Goal: Information Seeking & Learning: Check status

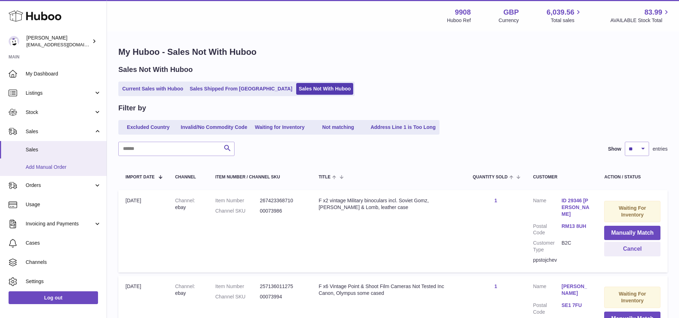
click at [66, 168] on span "Add Manual Order" at bounding box center [64, 167] width 76 height 7
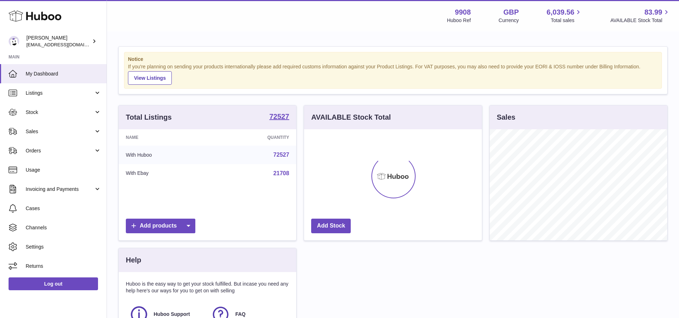
scroll to position [111, 178]
click at [56, 109] on span "Stock" at bounding box center [60, 112] width 68 height 7
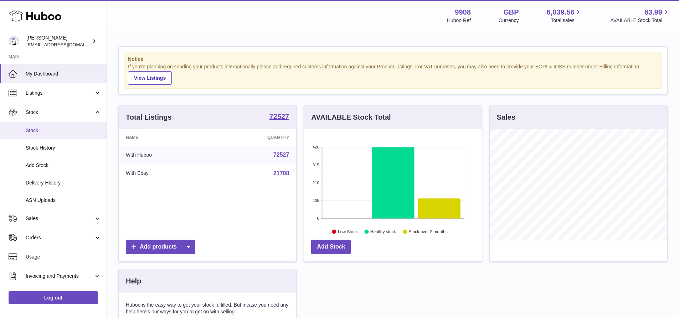
click at [46, 131] on span "Stock" at bounding box center [64, 130] width 76 height 7
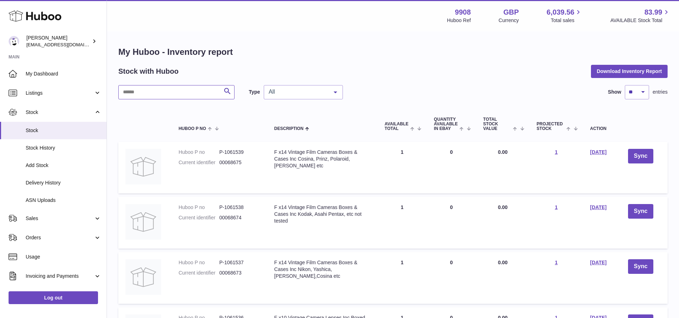
click at [152, 87] on input "text" at bounding box center [176, 92] width 116 height 14
paste input "********"
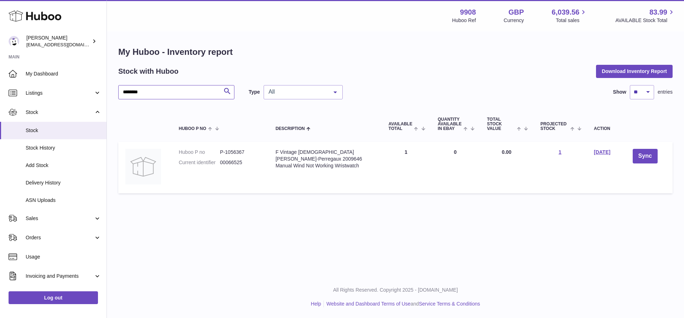
drag, startPoint x: 162, startPoint y: 92, endPoint x: 106, endPoint y: 88, distance: 56.8
click at [106, 88] on div "Huboo Ellie Baker tbcollectables@hotmail.co.uk Main My Dashboard Listings Not w…" at bounding box center [342, 159] width 684 height 318
paste input "text"
drag, startPoint x: 92, startPoint y: 95, endPoint x: 84, endPoint y: 95, distance: 7.8
click at [86, 95] on div "Huboo Ellie Baker tbcollectables@hotmail.co.uk Main My Dashboard Listings Not w…" at bounding box center [342, 159] width 684 height 318
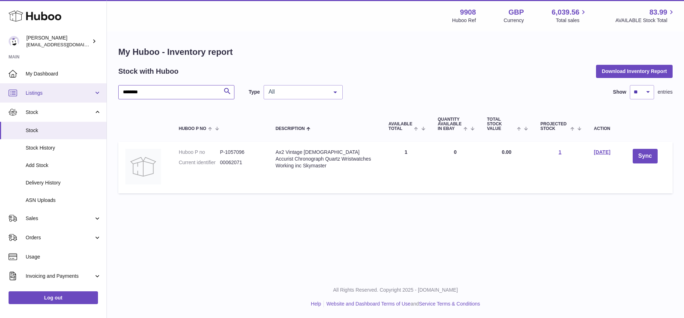
paste input "text"
drag, startPoint x: 171, startPoint y: 89, endPoint x: 80, endPoint y: 93, distance: 90.6
click at [83, 89] on div "Huboo Ellie Baker tbcollectables@hotmail.co.uk Main My Dashboard Listings Not w…" at bounding box center [342, 159] width 684 height 318
paste input "text"
drag, startPoint x: 143, startPoint y: 94, endPoint x: 87, endPoint y: 93, distance: 56.0
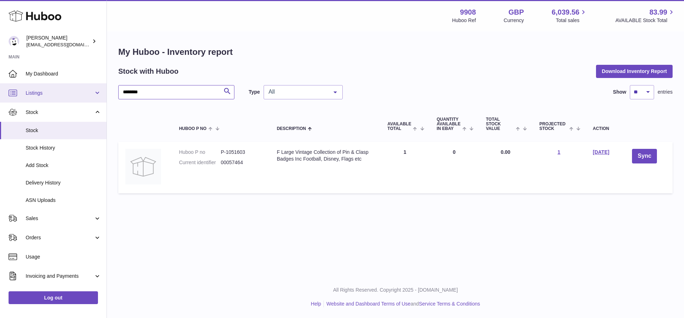
click at [99, 92] on div "Huboo Ellie Baker tbcollectables@hotmail.co.uk Main My Dashboard Listings Not w…" at bounding box center [342, 159] width 684 height 318
paste input "text"
drag, startPoint x: 154, startPoint y: 94, endPoint x: 73, endPoint y: 88, distance: 80.4
click at [74, 88] on div "Huboo Ellie Baker tbcollectables@hotmail.co.uk Main My Dashboard Listings Not w…" at bounding box center [342, 159] width 684 height 318
paste input "text"
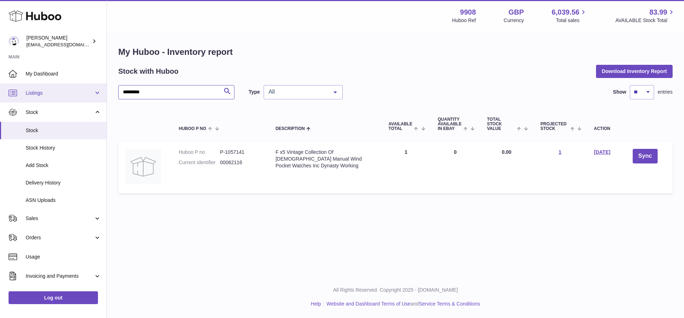
drag, startPoint x: 171, startPoint y: 91, endPoint x: 89, endPoint y: 91, distance: 82.0
click at [91, 91] on div "Huboo [PERSON_NAME] [EMAIL_ADDRESS][DOMAIN_NAME] Main My Dashboard Listings Not…" at bounding box center [342, 159] width 684 height 318
paste input "text"
drag, startPoint x: 99, startPoint y: 94, endPoint x: 78, endPoint y: 95, distance: 21.0
click at [78, 95] on div "Huboo [PERSON_NAME] [EMAIL_ADDRESS][DOMAIN_NAME] Main My Dashboard Listings Not…" at bounding box center [342, 159] width 684 height 318
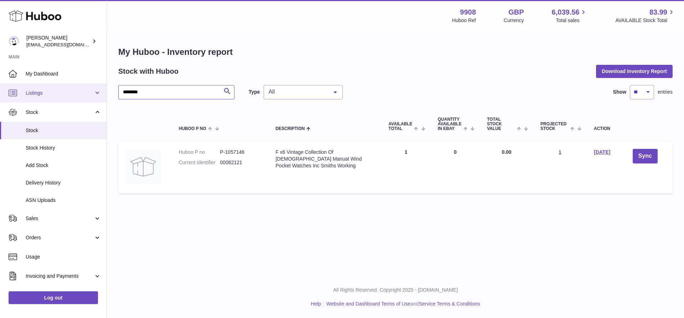
paste input "text"
drag, startPoint x: 152, startPoint y: 91, endPoint x: 125, endPoint y: 89, distance: 26.8
click at [125, 89] on input "********" at bounding box center [176, 92] width 116 height 14
type input "*"
paste input "********"
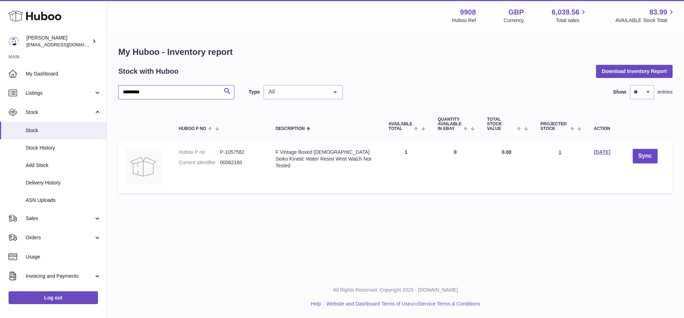
drag, startPoint x: 160, startPoint y: 92, endPoint x: 112, endPoint y: 92, distance: 48.5
click at [112, 92] on div "My Huboo - Inventory report Stock with Huboo Download Inventory Report ********…" at bounding box center [395, 121] width 577 height 179
paste input "text"
drag, startPoint x: 150, startPoint y: 92, endPoint x: 120, endPoint y: 91, distance: 30.3
click at [120, 91] on input "********" at bounding box center [176, 92] width 116 height 14
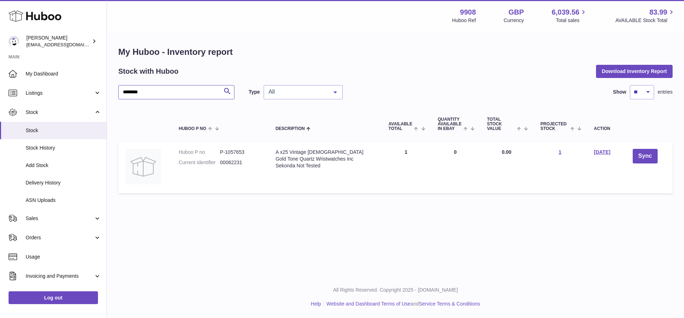
paste input "text"
drag, startPoint x: 147, startPoint y: 91, endPoint x: 103, endPoint y: 91, distance: 43.1
click at [107, 91] on div "Huboo [PERSON_NAME] [EMAIL_ADDRESS][DOMAIN_NAME] Main My Dashboard Listings Not…" at bounding box center [342, 159] width 684 height 318
paste input "text"
drag, startPoint x: 155, startPoint y: 95, endPoint x: 109, endPoint y: 95, distance: 46.3
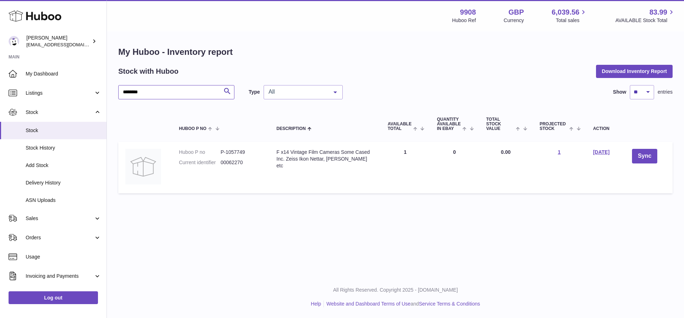
click at [109, 95] on div "My Huboo - Inventory report Stock with Huboo Download Inventory Report ********…" at bounding box center [395, 121] width 577 height 179
paste input "text"
drag, startPoint x: 153, startPoint y: 92, endPoint x: 105, endPoint y: 92, distance: 47.8
click at [105, 92] on div "Huboo Ellie Baker tbcollectables@hotmail.co.uk Main My Dashboard Listings Not w…" at bounding box center [342, 159] width 684 height 318
paste input "text"
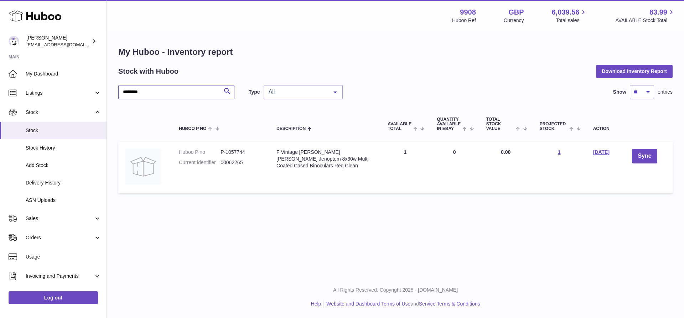
drag, startPoint x: 160, startPoint y: 90, endPoint x: 110, endPoint y: 90, distance: 49.9
click at [110, 90] on div "My Huboo - Inventory report Stock with Huboo Download Inventory Report ********…" at bounding box center [395, 121] width 577 height 179
paste input "**********"
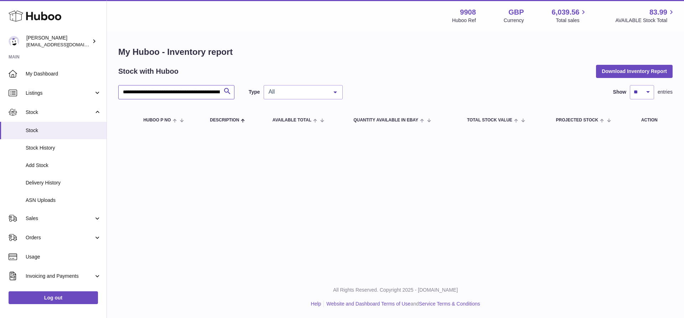
scroll to position [0, 96]
drag, startPoint x: 122, startPoint y: 91, endPoint x: 287, endPoint y: 93, distance: 164.7
click at [287, 93] on div "**********" at bounding box center [395, 92] width 555 height 14
paste input "text"
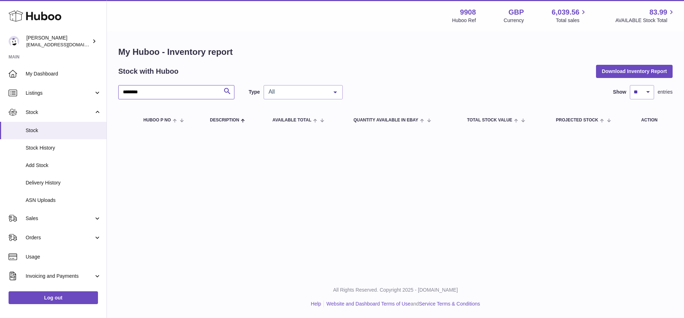
drag, startPoint x: 125, startPoint y: 94, endPoint x: 105, endPoint y: 92, distance: 19.7
click at [105, 93] on div "Huboo [PERSON_NAME] [EMAIL_ADDRESS][DOMAIN_NAME] Main My Dashboard Listings Not…" at bounding box center [342, 159] width 684 height 318
paste input "text"
type input "********"
click at [42, 151] on link "Stock History" at bounding box center [53, 147] width 107 height 17
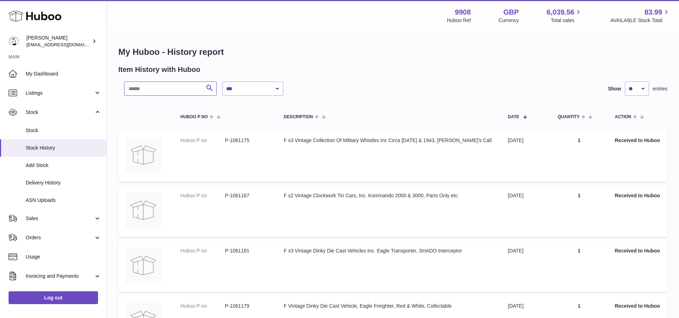
click at [159, 85] on input "text" at bounding box center [170, 89] width 93 height 14
paste input "********"
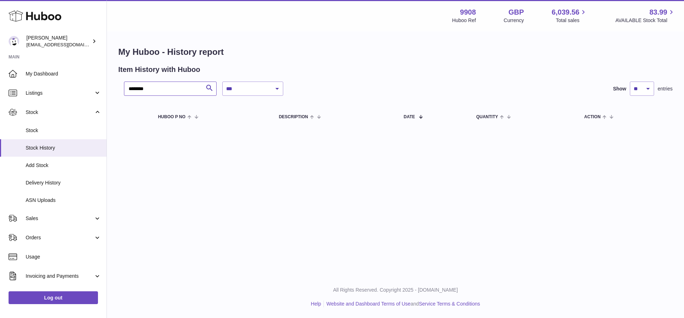
click at [108, 92] on div "**********" at bounding box center [395, 88] width 577 height 112
paste input "text"
type input "********"
click at [42, 133] on span "Stock" at bounding box center [64, 130] width 76 height 7
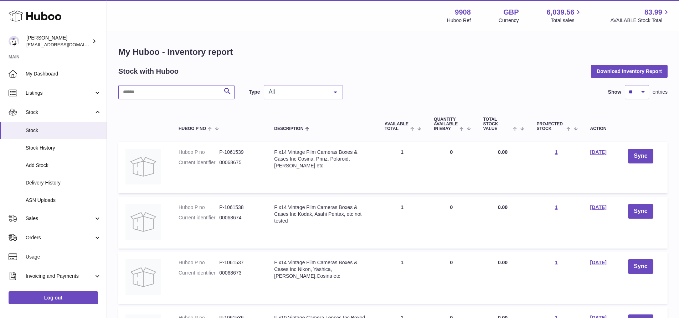
click at [163, 94] on input "text" at bounding box center [176, 92] width 116 height 14
paste input "********"
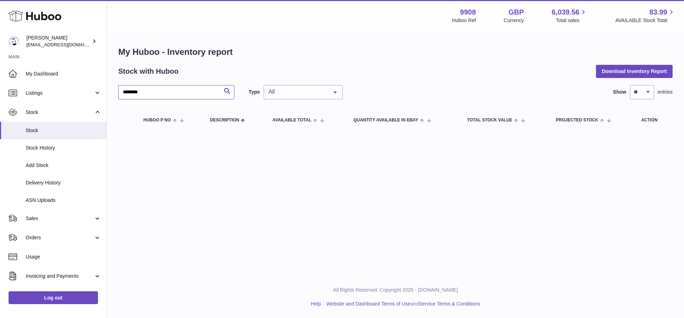
drag, startPoint x: 169, startPoint y: 92, endPoint x: 109, endPoint y: 95, distance: 60.0
click at [109, 95] on div "My Huboo - Inventory report Stock with Huboo Download Inventory Report ********…" at bounding box center [395, 89] width 577 height 115
paste input "text"
type input "********"
click at [40, 220] on span "Sales" at bounding box center [60, 218] width 68 height 7
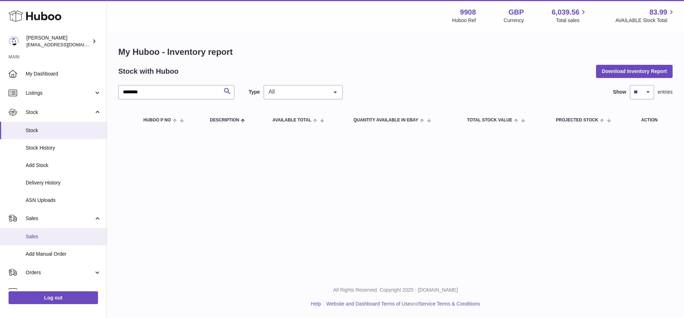
click at [39, 239] on span "Sales" at bounding box center [64, 236] width 76 height 7
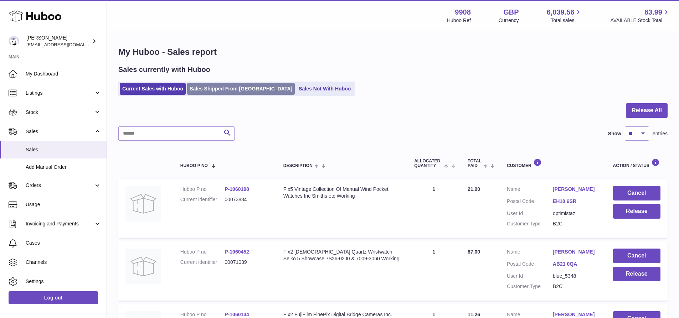
click at [220, 86] on link "Sales Shipped From [GEOGRAPHIC_DATA]" at bounding box center [241, 89] width 108 height 12
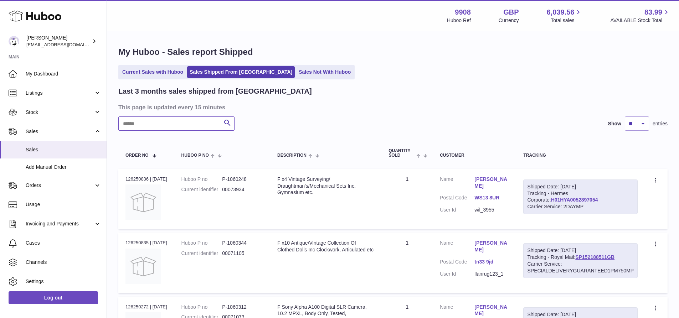
click at [171, 129] on input "text" at bounding box center [176, 124] width 116 height 14
paste input "********"
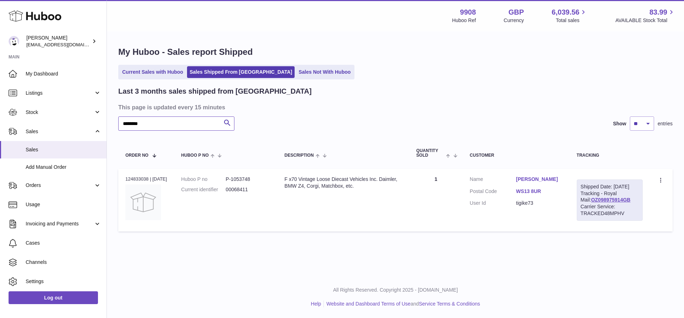
drag, startPoint x: 150, startPoint y: 123, endPoint x: 105, endPoint y: 123, distance: 44.9
click at [105, 123] on div "Huboo Ellie Baker tbcollectables@hotmail.co.uk Main My Dashboard Listings Not w…" at bounding box center [342, 159] width 684 height 318
paste input "text"
drag, startPoint x: 148, startPoint y: 122, endPoint x: 89, endPoint y: 123, distance: 59.5
click at [89, 123] on div "Huboo Ellie Baker tbcollectables@hotmail.co.uk Main My Dashboard Listings Not w…" at bounding box center [342, 159] width 684 height 318
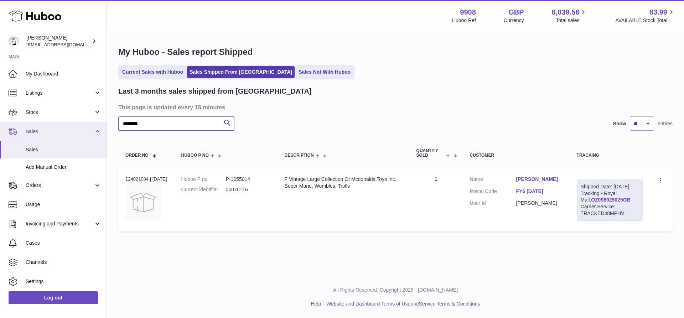
paste input "text"
drag, startPoint x: 149, startPoint y: 122, endPoint x: 84, endPoint y: 122, distance: 64.5
click at [84, 122] on div "Huboo Ellie Baker tbcollectables@hotmail.co.uk Main My Dashboard Listings Not w…" at bounding box center [342, 159] width 684 height 318
paste input "text"
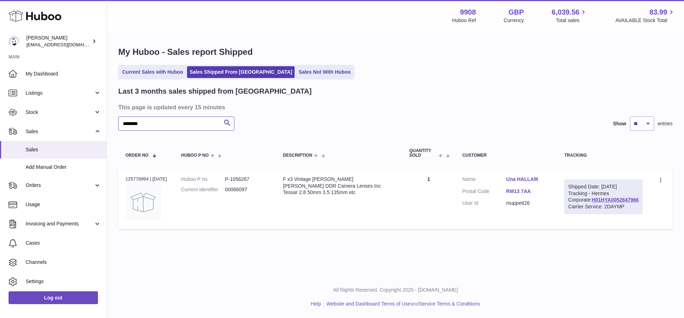
drag, startPoint x: 149, startPoint y: 124, endPoint x: 106, endPoint y: 126, distance: 42.8
click at [106, 126] on div "Huboo Ellie Baker tbcollectables@hotmail.co.uk Main My Dashboard Listings Not w…" at bounding box center [342, 159] width 684 height 318
paste input "text"
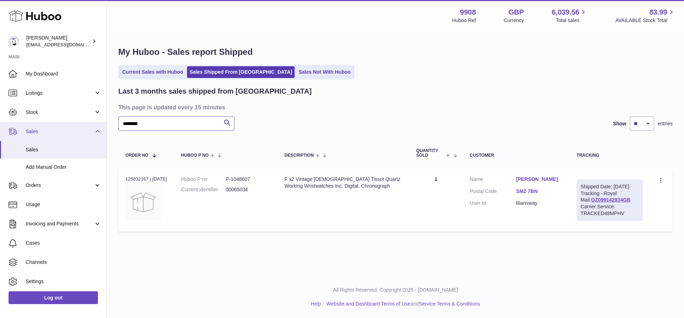
drag, startPoint x: 148, startPoint y: 127, endPoint x: 94, endPoint y: 126, distance: 53.8
click at [94, 126] on div "Huboo Ellie Baker tbcollectables@hotmail.co.uk Main My Dashboard Listings Not w…" at bounding box center [342, 159] width 684 height 318
paste input "text"
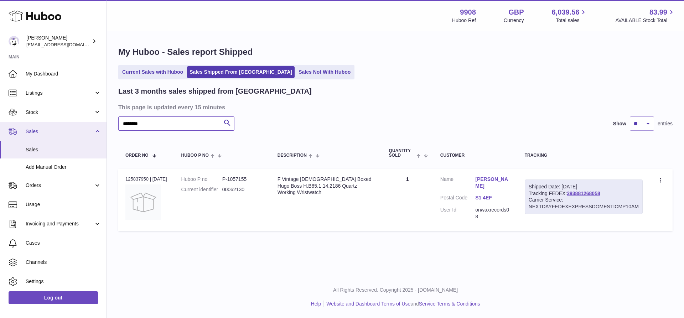
drag, startPoint x: 165, startPoint y: 123, endPoint x: 96, endPoint y: 123, distance: 68.8
click at [96, 123] on div "Huboo Ellie Baker tbcollectables@hotmail.co.uk Main My Dashboard Listings Not w…" at bounding box center [342, 159] width 684 height 318
paste input "text"
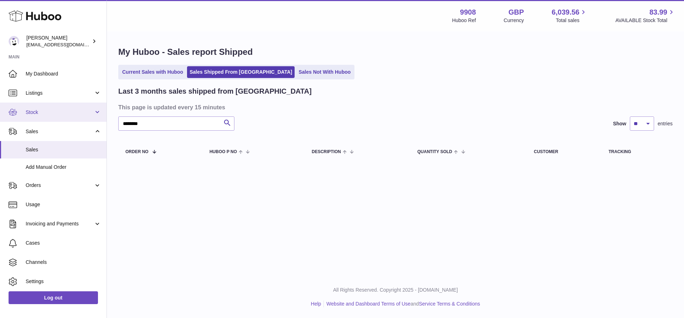
drag, startPoint x: 51, startPoint y: 114, endPoint x: 46, endPoint y: 113, distance: 4.7
click at [46, 113] on span "Stock" at bounding box center [60, 112] width 68 height 7
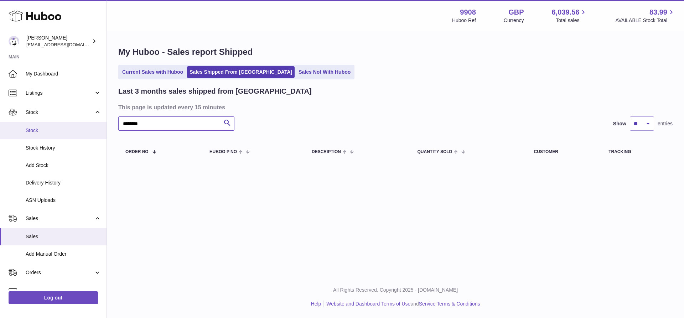
drag, startPoint x: 153, startPoint y: 125, endPoint x: 101, endPoint y: 125, distance: 52.8
click at [101, 125] on div "Huboo Ellie Baker tbcollectables@hotmail.co.uk Main My Dashboard Listings Not w…" at bounding box center [342, 159] width 684 height 318
click at [151, 128] on input "********" at bounding box center [176, 124] width 116 height 14
drag, startPoint x: 153, startPoint y: 125, endPoint x: 106, endPoint y: 124, distance: 46.7
click at [106, 124] on div "Huboo Ellie Baker tbcollectables@hotmail.co.uk Main My Dashboard Listings Not w…" at bounding box center [342, 159] width 684 height 318
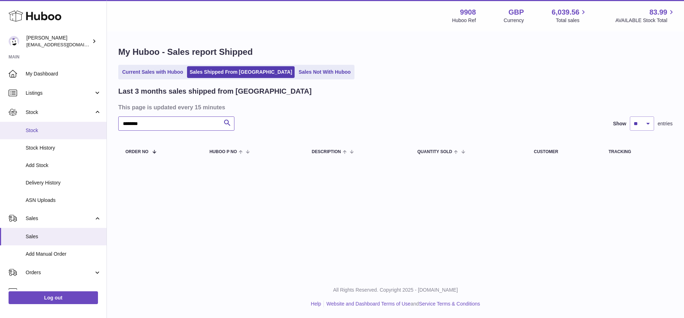
paste input "text"
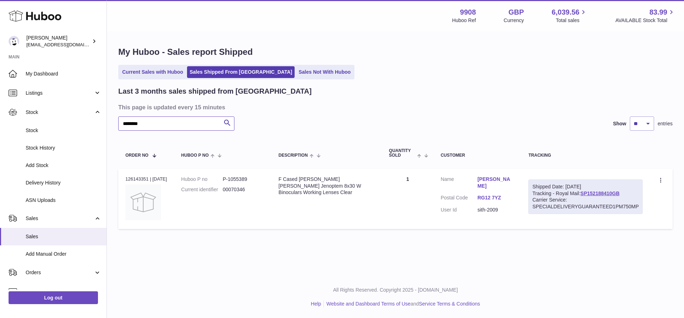
drag, startPoint x: 150, startPoint y: 123, endPoint x: 113, endPoint y: 129, distance: 37.9
click at [113, 127] on div "My Huboo - Sales report Shipped Current Sales with Huboo Sales Shipped From Hub…" at bounding box center [395, 139] width 577 height 215
paste input "text"
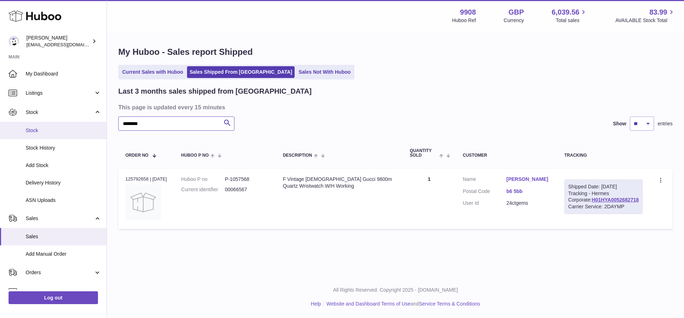
drag, startPoint x: 149, startPoint y: 124, endPoint x: 86, endPoint y: 128, distance: 63.3
click at [87, 126] on div "Huboo Ellie Baker tbcollectables@hotmail.co.uk Main My Dashboard Listings Not w…" at bounding box center [342, 159] width 684 height 318
paste input "text"
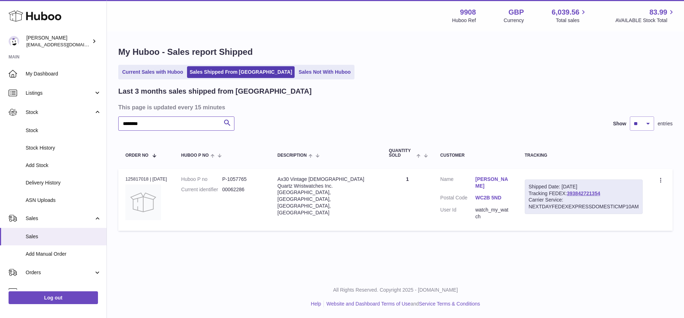
drag, startPoint x: 148, startPoint y: 127, endPoint x: 110, endPoint y: 127, distance: 38.5
click at [110, 127] on div "My Huboo - Sales report Shipped Current Sales with Huboo Sales Shipped From Hub…" at bounding box center [395, 140] width 577 height 217
paste input "text"
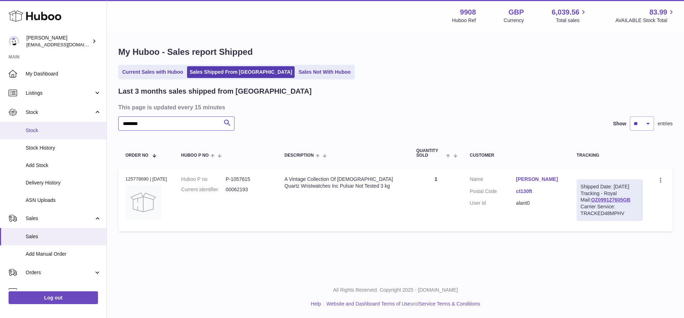
drag, startPoint x: 145, startPoint y: 123, endPoint x: 98, endPoint y: 129, distance: 46.7
click at [101, 124] on div "Huboo Ellie Baker tbcollectables@hotmail.co.uk Main My Dashboard Listings Not w…" at bounding box center [342, 159] width 684 height 318
paste input "text"
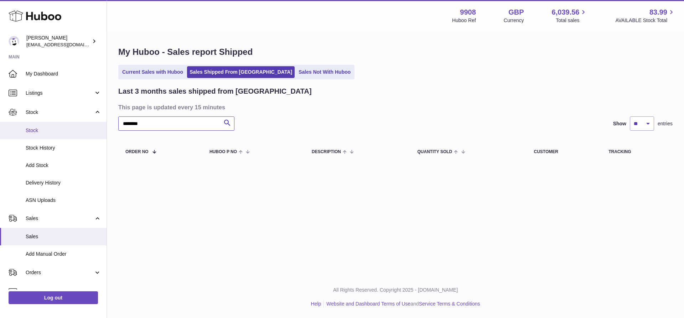
drag, startPoint x: 149, startPoint y: 122, endPoint x: 84, endPoint y: 122, distance: 64.5
click at [84, 122] on div "Huboo Ellie Baker tbcollectables@hotmail.co.uk Main My Dashboard Listings Not w…" at bounding box center [342, 159] width 684 height 318
paste input "text"
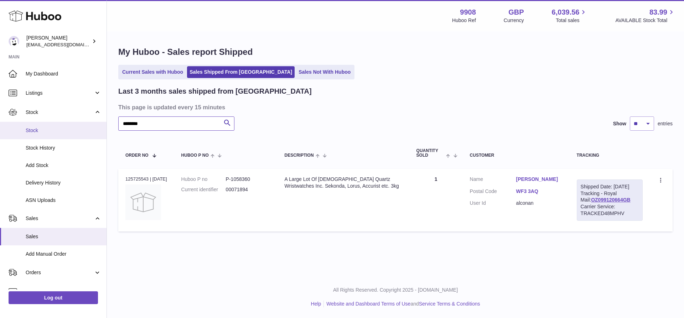
drag, startPoint x: 153, startPoint y: 125, endPoint x: 85, endPoint y: 129, distance: 67.8
click at [92, 125] on div "Huboo Ellie Baker tbcollectables@hotmail.co.uk Main My Dashboard Listings Not w…" at bounding box center [342, 159] width 684 height 318
paste input "text"
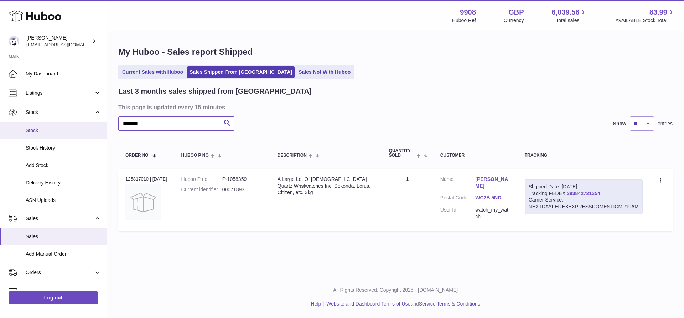
drag, startPoint x: 160, startPoint y: 119, endPoint x: 90, endPoint y: 122, distance: 69.9
click at [92, 122] on div "Huboo Ellie Baker tbcollectables@hotmail.co.uk Main My Dashboard Listings Not w…" at bounding box center [342, 159] width 684 height 318
paste input "text"
drag, startPoint x: 154, startPoint y: 126, endPoint x: 63, endPoint y: 128, distance: 90.2
click at [76, 126] on div "Huboo Ellie Baker tbcollectables@hotmail.co.uk Main My Dashboard Listings Not w…" at bounding box center [342, 159] width 684 height 318
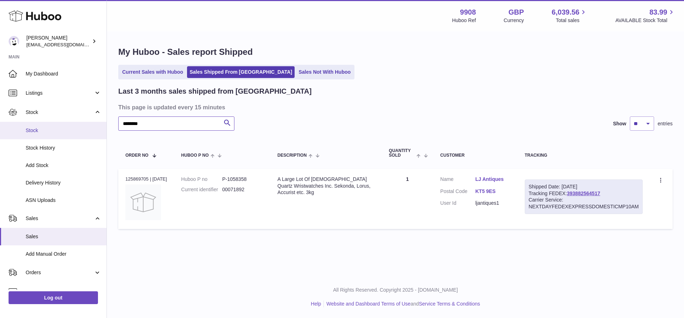
paste input "text"
drag, startPoint x: 160, startPoint y: 125, endPoint x: 104, endPoint y: 123, distance: 55.7
click at [104, 123] on div "Huboo Ellie Baker tbcollectables@hotmail.co.uk Main My Dashboard Listings Not w…" at bounding box center [342, 159] width 684 height 318
paste input "text"
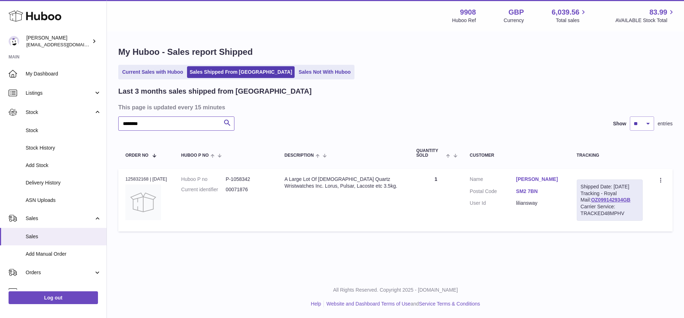
drag, startPoint x: 155, startPoint y: 124, endPoint x: 109, endPoint y: 126, distance: 46.0
click at [109, 126] on div "My Huboo - Sales report Shipped Current Sales with Huboo Sales Shipped From Hub…" at bounding box center [395, 140] width 577 height 217
paste input "text"
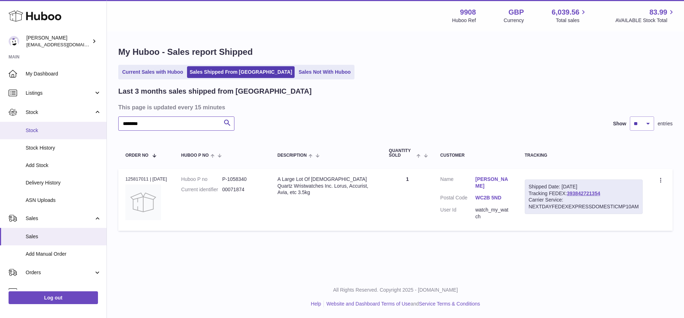
drag, startPoint x: 149, startPoint y: 123, endPoint x: 96, endPoint y: 123, distance: 53.1
click at [96, 123] on div "Huboo Ellie Baker tbcollectables@hotmail.co.uk Main My Dashboard Listings Not w…" at bounding box center [342, 159] width 684 height 318
paste input "text"
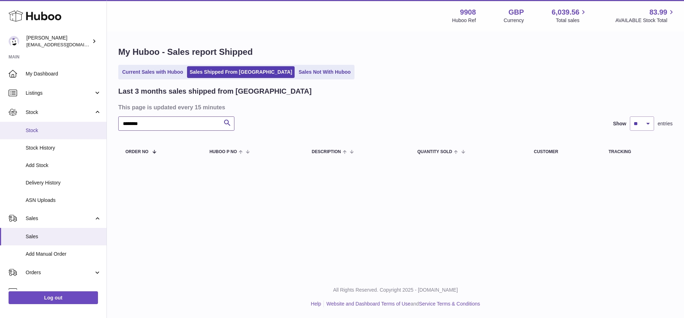
drag, startPoint x: 156, startPoint y: 125, endPoint x: 104, endPoint y: 132, distance: 53.2
click at [104, 132] on div "Huboo Ellie Baker tbcollectables@hotmail.co.uk Main My Dashboard Listings Not w…" at bounding box center [342, 159] width 684 height 318
paste input "text"
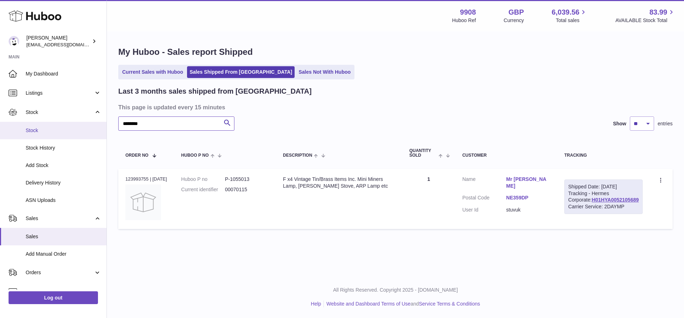
drag, startPoint x: 161, startPoint y: 127, endPoint x: 101, endPoint y: 127, distance: 60.6
click at [101, 127] on div "Huboo Ellie Baker tbcollectables@hotmail.co.uk Main My Dashboard Listings Not w…" at bounding box center [342, 159] width 684 height 318
paste input "text"
drag, startPoint x: 150, startPoint y: 127, endPoint x: 106, endPoint y: 126, distance: 43.5
click at [106, 126] on div "Huboo Ellie Baker tbcollectables@hotmail.co.uk Main My Dashboard Listings Not w…" at bounding box center [342, 159] width 684 height 318
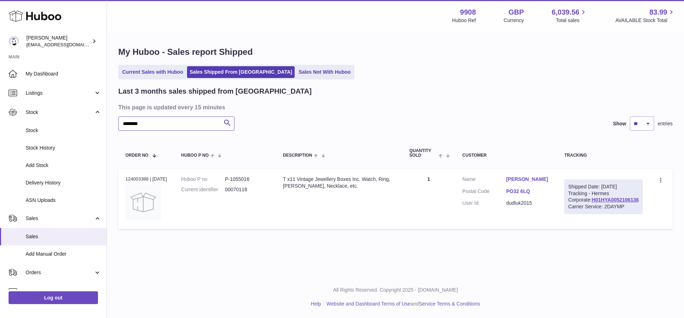
paste input "text"
drag, startPoint x: 150, startPoint y: 123, endPoint x: 93, endPoint y: 130, distance: 56.9
click at [100, 125] on div "Huboo Ellie Baker tbcollectables@hotmail.co.uk Main My Dashboard Listings Not w…" at bounding box center [342, 159] width 684 height 318
paste input "text"
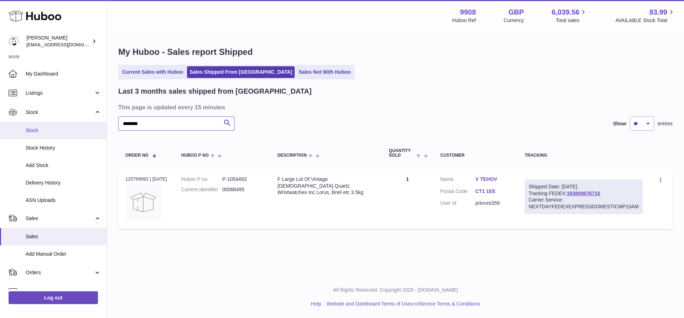
drag, startPoint x: 159, startPoint y: 126, endPoint x: 77, endPoint y: 135, distance: 82.5
click at [88, 129] on div "Huboo Ellie Baker tbcollectables@hotmail.co.uk Main My Dashboard Listings Not w…" at bounding box center [342, 159] width 684 height 318
paste input "text"
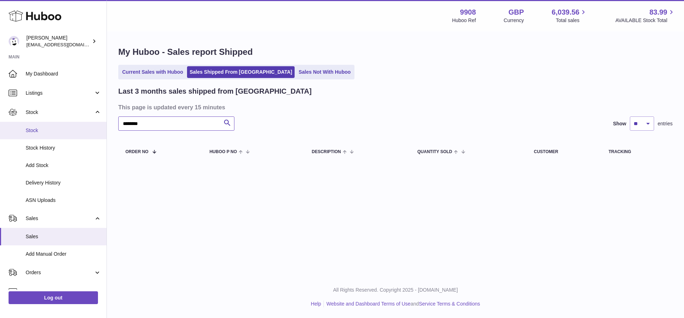
drag, startPoint x: 150, startPoint y: 124, endPoint x: 83, endPoint y: 125, distance: 67.0
click at [83, 125] on div "Huboo Ellie Baker tbcollectables@hotmail.co.uk Main My Dashboard Listings Not w…" at bounding box center [342, 159] width 684 height 318
paste input "text"
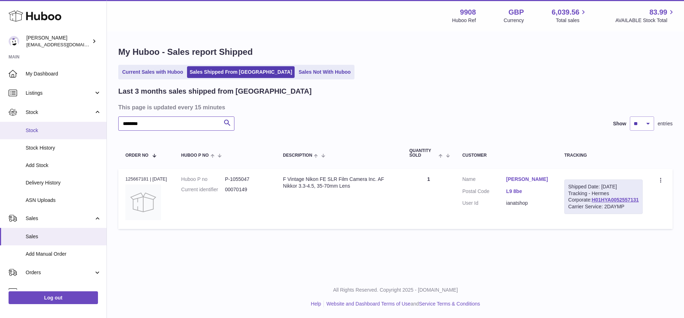
drag, startPoint x: 88, startPoint y: 121, endPoint x: 78, endPoint y: 125, distance: 10.7
click at [86, 121] on div "Huboo Ellie Baker tbcollectables@hotmail.co.uk Main My Dashboard Listings Not w…" at bounding box center [342, 159] width 684 height 318
paste input "text"
drag, startPoint x: 152, startPoint y: 123, endPoint x: 95, endPoint y: 123, distance: 57.4
click at [95, 123] on div "Huboo Ellie Baker tbcollectables@hotmail.co.uk Main My Dashboard Listings Not w…" at bounding box center [342, 159] width 684 height 318
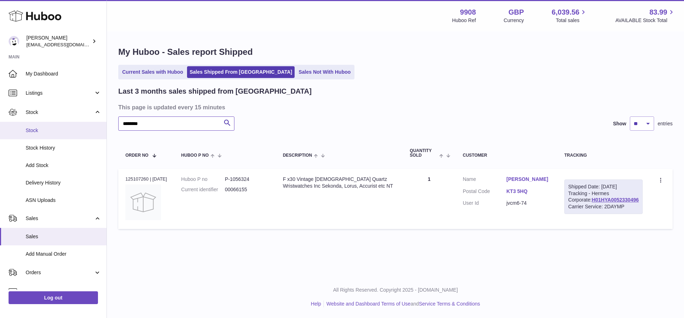
paste input "text"
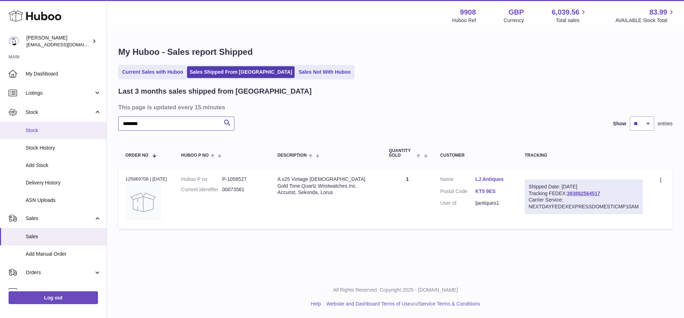
drag, startPoint x: 157, startPoint y: 125, endPoint x: 90, endPoint y: 124, distance: 67.0
click at [90, 124] on div "Huboo Ellie Baker tbcollectables@hotmail.co.uk Main My Dashboard Listings Not w…" at bounding box center [342, 159] width 684 height 318
paste input "text"
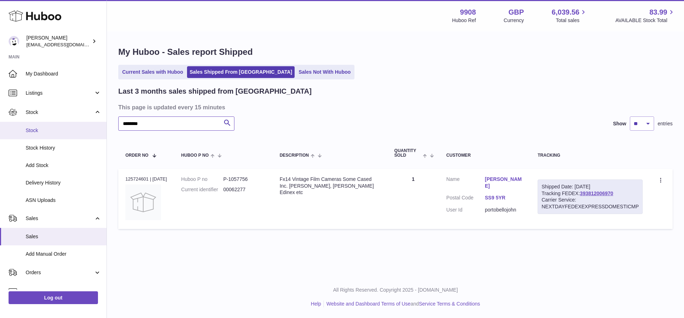
drag, startPoint x: 150, startPoint y: 122, endPoint x: 90, endPoint y: 129, distance: 61.1
click at [92, 122] on div "Huboo Ellie Baker tbcollectables@hotmail.co.uk Main My Dashboard Listings Not w…" at bounding box center [342, 159] width 684 height 318
drag, startPoint x: 151, startPoint y: 127, endPoint x: 114, endPoint y: 123, distance: 36.9
click at [114, 123] on div "My Huboo - Sales report Shipped Current Sales with Huboo Sales Shipped From Hub…" at bounding box center [395, 139] width 577 height 215
paste input "text"
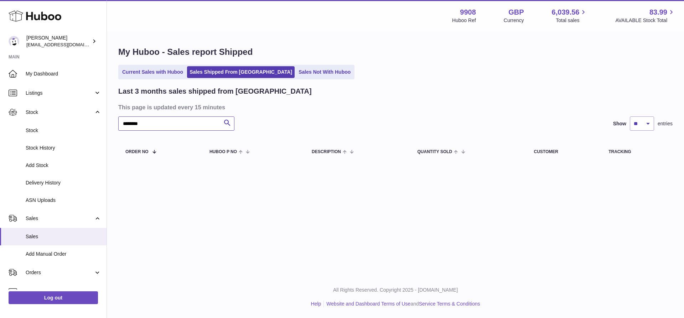
drag, startPoint x: 154, startPoint y: 126, endPoint x: 106, endPoint y: 128, distance: 48.2
click at [106, 128] on div "Huboo Ellie Baker tbcollectables@hotmail.co.uk Main My Dashboard Listings Not w…" at bounding box center [342, 159] width 684 height 318
paste input "text"
drag, startPoint x: 99, startPoint y: 125, endPoint x: 84, endPoint y: 125, distance: 15.7
click at [85, 125] on div "Huboo Ellie Baker tbcollectables@hotmail.co.uk Main My Dashboard Listings Not w…" at bounding box center [342, 159] width 684 height 318
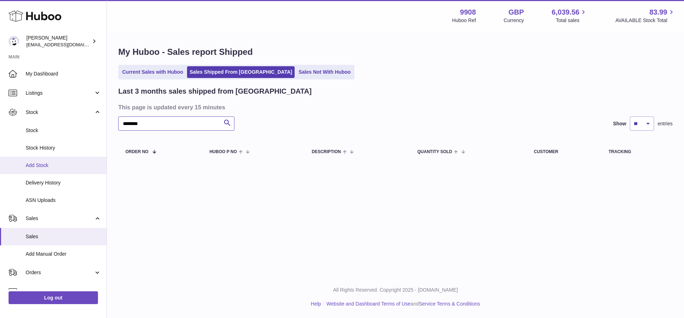
paste input "text"
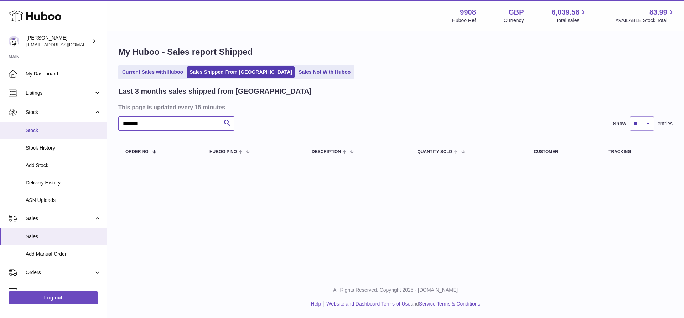
drag, startPoint x: 157, startPoint y: 124, endPoint x: 103, endPoint y: 124, distance: 53.5
click at [103, 124] on div "Huboo Ellie Baker tbcollectables@hotmail.co.uk Main My Dashboard Listings Not w…" at bounding box center [342, 159] width 684 height 318
paste input "text"
drag, startPoint x: 130, startPoint y: 124, endPoint x: 116, endPoint y: 124, distance: 13.9
click at [116, 124] on div "My Huboo - Sales report Shipped Current Sales with Huboo Sales Shipped From Hub…" at bounding box center [395, 105] width 577 height 147
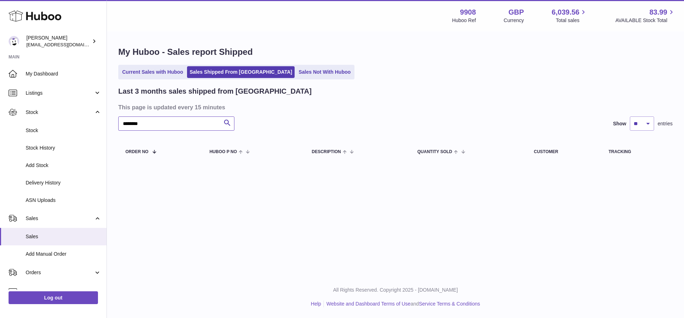
paste input "text"
drag, startPoint x: 148, startPoint y: 127, endPoint x: 95, endPoint y: 125, distance: 52.4
click at [95, 125] on div "Huboo Ellie Baker tbcollectables@hotmail.co.uk Main My Dashboard Listings Not w…" at bounding box center [342, 159] width 684 height 318
paste input "text"
drag, startPoint x: 151, startPoint y: 124, endPoint x: 113, endPoint y: 123, distance: 37.8
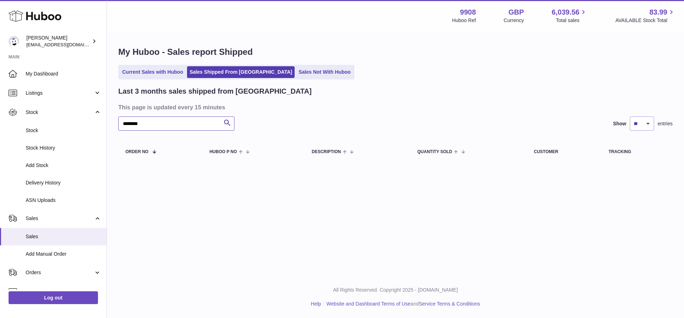
click at [113, 123] on div "My Huboo - Sales report Shipped Current Sales with Huboo Sales Shipped From Hub…" at bounding box center [395, 105] width 577 height 147
paste input "text"
drag, startPoint x: 154, startPoint y: 124, endPoint x: 100, endPoint y: 124, distance: 53.8
click at [101, 124] on div "Huboo Ellie Baker tbcollectables@hotmail.co.uk Main My Dashboard Listings Not w…" at bounding box center [342, 159] width 684 height 318
paste input "text"
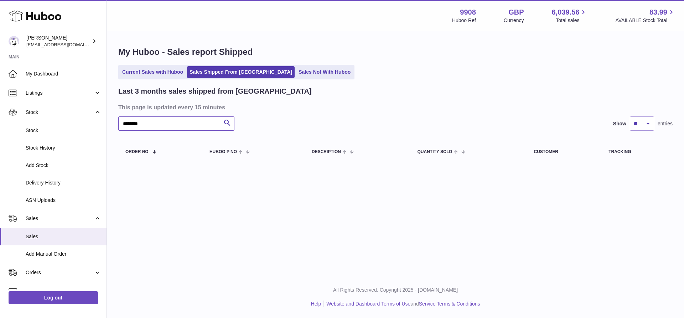
drag, startPoint x: 151, startPoint y: 124, endPoint x: 109, endPoint y: 120, distance: 42.6
click at [109, 120] on div "My Huboo - Sales report Shipped Current Sales with Huboo Sales Shipped From Hub…" at bounding box center [395, 105] width 577 height 147
paste input "text"
drag, startPoint x: 149, startPoint y: 126, endPoint x: 101, endPoint y: 126, distance: 48.5
click at [101, 126] on div "Huboo Ellie Baker tbcollectables@hotmail.co.uk Main My Dashboard Listings Not w…" at bounding box center [342, 159] width 684 height 318
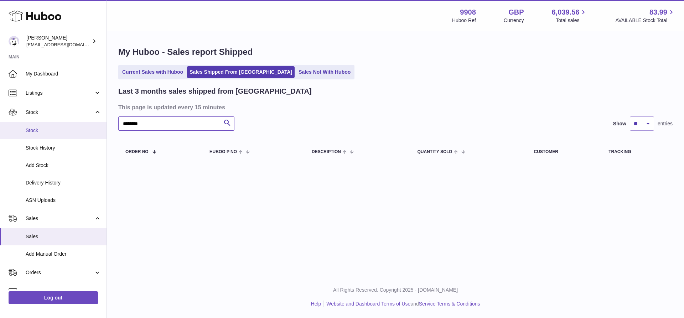
paste input "text"
drag, startPoint x: 154, startPoint y: 126, endPoint x: 114, endPoint y: 127, distance: 39.6
click at [114, 127] on div "My Huboo - Sales report Shipped Current Sales with Huboo Sales Shipped From Hub…" at bounding box center [395, 105] width 577 height 147
paste input "text"
drag, startPoint x: 129, startPoint y: 124, endPoint x: 99, endPoint y: 124, distance: 29.2
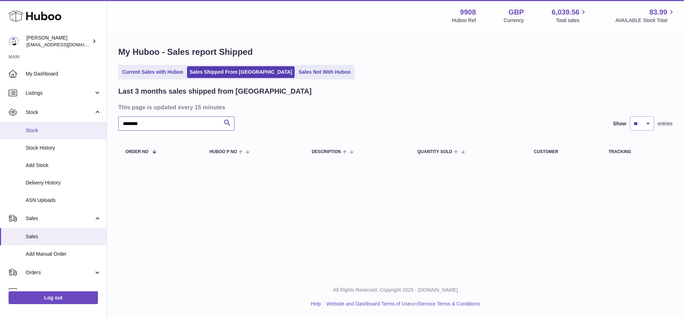
click at [99, 124] on div "Huboo Ellie Baker tbcollectables@hotmail.co.uk Main My Dashboard Listings Not w…" at bounding box center [342, 159] width 684 height 318
paste input "text"
drag, startPoint x: 147, startPoint y: 127, endPoint x: 103, endPoint y: 122, distance: 43.8
click at [103, 122] on div "Huboo Ellie Baker tbcollectables@hotmail.co.uk Main My Dashboard Listings Not w…" at bounding box center [342, 159] width 684 height 318
paste input "text"
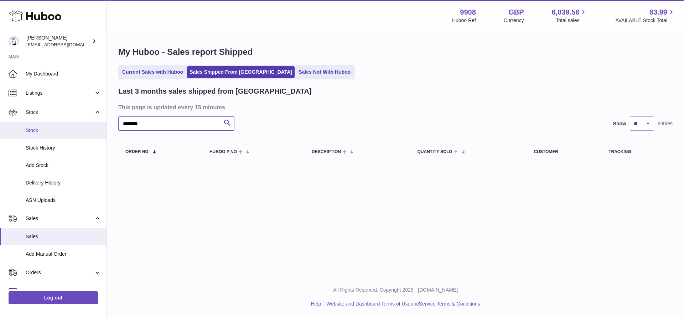
drag, startPoint x: 147, startPoint y: 125, endPoint x: 97, endPoint y: 123, distance: 49.6
click at [97, 123] on div "Huboo Ellie Baker tbcollectables@hotmail.co.uk Main My Dashboard Listings Not w…" at bounding box center [342, 159] width 684 height 318
paste input "text"
drag, startPoint x: 138, startPoint y: 123, endPoint x: 113, endPoint y: 123, distance: 25.0
click at [113, 123] on div "My Huboo - Sales report Shipped Current Sales with Huboo Sales Shipped From Hub…" at bounding box center [395, 105] width 577 height 147
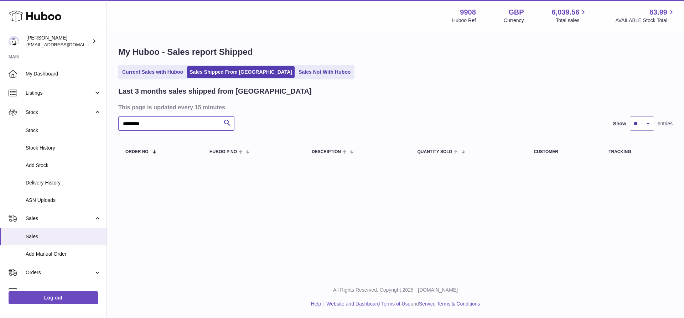
paste input "text"
drag, startPoint x: 104, startPoint y: 124, endPoint x: 84, endPoint y: 129, distance: 20.4
click at [84, 129] on div "Huboo Ellie Baker tbcollectables@hotmail.co.uk Main My Dashboard Listings Not w…" at bounding box center [342, 159] width 684 height 318
paste input "text"
drag, startPoint x: 149, startPoint y: 122, endPoint x: 81, endPoint y: 125, distance: 67.4
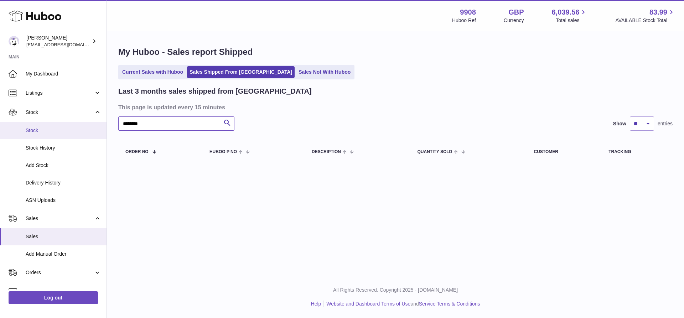
click at [82, 125] on div "Huboo Ellie Baker tbcollectables@hotmail.co.uk Main My Dashboard Listings Not w…" at bounding box center [342, 159] width 684 height 318
paste input "text"
drag, startPoint x: 148, startPoint y: 125, endPoint x: 111, endPoint y: 117, distance: 38.0
click at [96, 116] on div "Huboo Ellie Baker tbcollectables@hotmail.co.uk Main My Dashboard Listings Not w…" at bounding box center [342, 159] width 684 height 318
paste input "text"
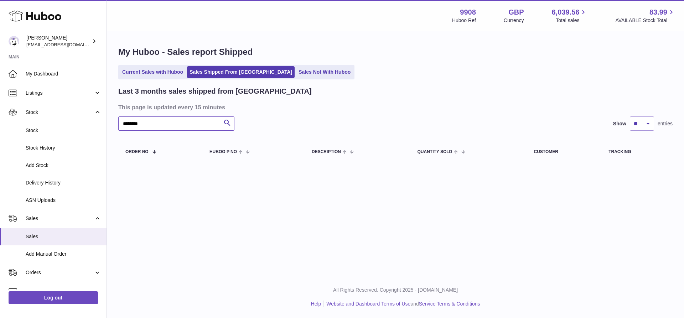
drag, startPoint x: 148, startPoint y: 126, endPoint x: 112, endPoint y: 124, distance: 36.0
click at [112, 124] on div "My Huboo - Sales report Shipped Current Sales with Huboo Sales Shipped From Hub…" at bounding box center [395, 105] width 577 height 147
paste input "text"
drag, startPoint x: 149, startPoint y: 121, endPoint x: 107, endPoint y: 124, distance: 42.8
click at [107, 124] on div "Huboo Ellie Baker tbcollectables@hotmail.co.uk Main My Dashboard Listings Not w…" at bounding box center [342, 159] width 684 height 318
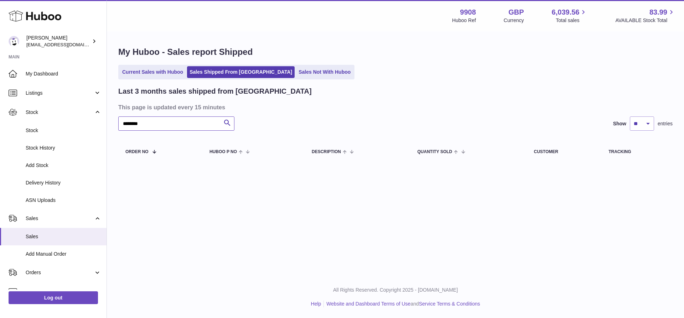
paste input "text"
drag, startPoint x: 107, startPoint y: 127, endPoint x: 81, endPoint y: 128, distance: 26.0
click at [81, 128] on div "Huboo Ellie Baker tbcollectables@hotmail.co.uk Main My Dashboard Listings Not w…" at bounding box center [342, 159] width 684 height 318
paste input "text"
type input "********"
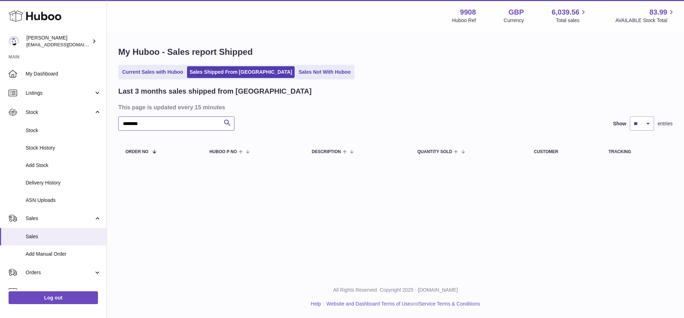
drag, startPoint x: 126, startPoint y: 126, endPoint x: 118, endPoint y: 129, distance: 9.3
click at [121, 126] on input "********" at bounding box center [176, 124] width 116 height 14
drag, startPoint x: 101, startPoint y: 126, endPoint x: 55, endPoint y: 128, distance: 46.0
click at [59, 128] on div "Huboo Ellie Baker tbcollectables@hotmail.co.uk Main My Dashboard Listings Not w…" at bounding box center [342, 159] width 684 height 318
paste input "text"
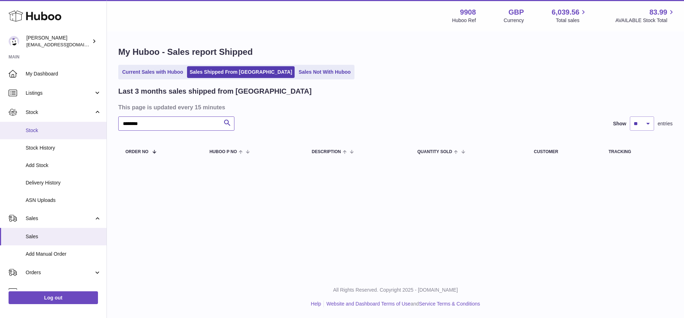
drag, startPoint x: 149, startPoint y: 123, endPoint x: 73, endPoint y: 124, distance: 76.3
click at [73, 124] on div "Huboo Ellie Baker tbcollectables@hotmail.co.uk Main My Dashboard Listings Not w…" at bounding box center [342, 159] width 684 height 318
paste input "text"
drag, startPoint x: 152, startPoint y: 123, endPoint x: 110, endPoint y: 120, distance: 42.1
click at [110, 122] on div "My Huboo - Sales report Shipped Current Sales with Huboo Sales Shipped From Hub…" at bounding box center [395, 105] width 577 height 147
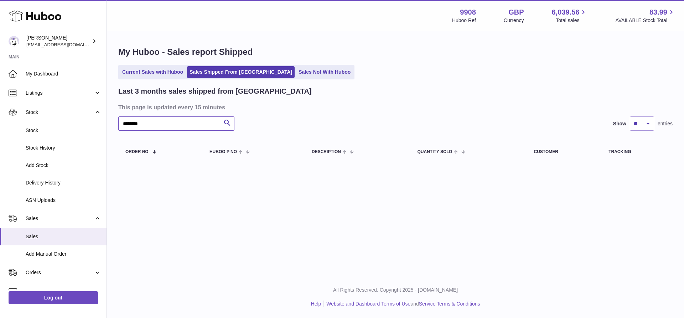
paste input "text"
drag, startPoint x: 150, startPoint y: 128, endPoint x: 115, endPoint y: 124, distance: 35.5
click at [115, 124] on div "My Huboo - Sales report Shipped Current Sales with Huboo Sales Shipped From Hub…" at bounding box center [395, 105] width 577 height 147
paste input "text"
drag, startPoint x: 153, startPoint y: 126, endPoint x: 94, endPoint y: 124, distance: 58.9
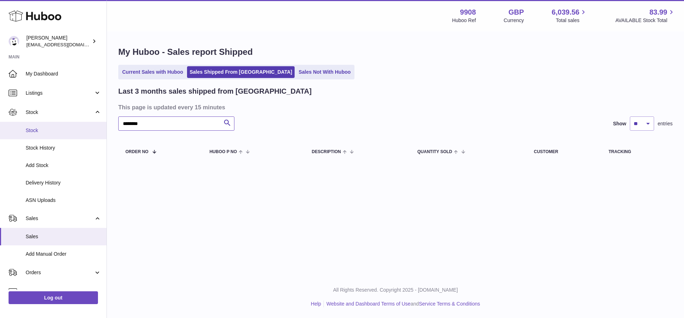
click at [96, 125] on div "Huboo Ellie Baker tbcollectables@hotmail.co.uk Main My Dashboard Listings Not w…" at bounding box center [342, 159] width 684 height 318
paste input "text"
drag, startPoint x: 135, startPoint y: 124, endPoint x: 108, endPoint y: 120, distance: 27.0
click at [102, 123] on div "Huboo Ellie Baker tbcollectables@hotmail.co.uk Main My Dashboard Listings Not w…" at bounding box center [342, 159] width 684 height 318
drag, startPoint x: 161, startPoint y: 127, endPoint x: 112, endPoint y: 125, distance: 49.6
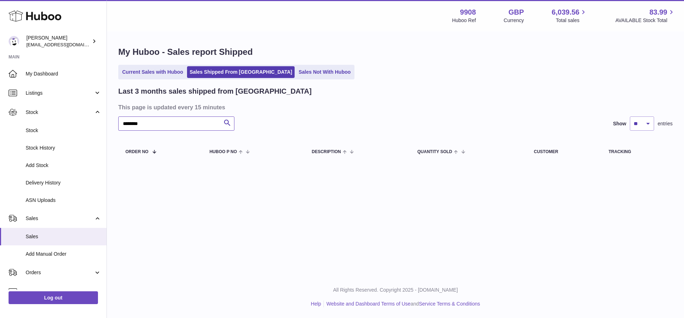
click at [112, 125] on div "My Huboo - Sales report Shipped Current Sales with Huboo Sales Shipped From Hub…" at bounding box center [395, 105] width 577 height 147
paste input "text"
drag, startPoint x: 164, startPoint y: 123, endPoint x: 80, endPoint y: 124, distance: 83.8
click at [80, 124] on div "Huboo Ellie Baker tbcollectables@hotmail.co.uk Main My Dashboard Listings Not w…" at bounding box center [342, 159] width 684 height 318
paste input "text"
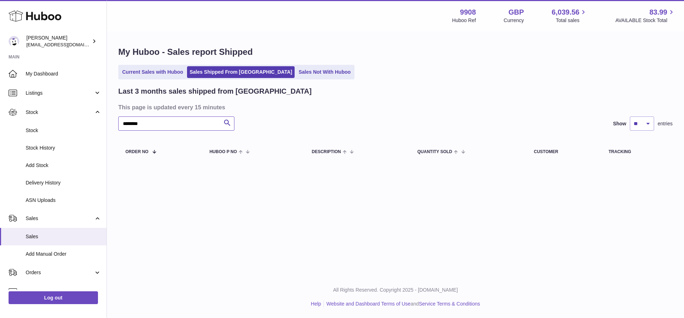
drag, startPoint x: 154, startPoint y: 126, endPoint x: 117, endPoint y: 125, distance: 37.1
click at [117, 125] on div "My Huboo - Sales report Shipped Current Sales with Huboo Sales Shipped From Hub…" at bounding box center [395, 105] width 577 height 147
paste input "text"
drag, startPoint x: 154, startPoint y: 123, endPoint x: 91, endPoint y: 124, distance: 63.5
click at [91, 124] on div "Huboo Ellie Baker tbcollectables@hotmail.co.uk Main My Dashboard Listings Not w…" at bounding box center [342, 159] width 684 height 318
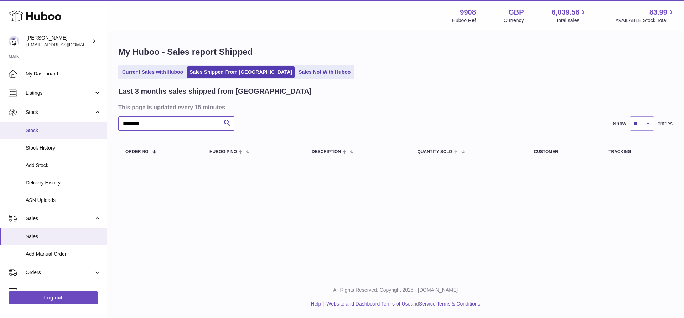
paste input "text"
drag, startPoint x: 155, startPoint y: 123, endPoint x: 96, endPoint y: 122, distance: 58.8
click at [96, 119] on div "Huboo Ellie Baker tbcollectables@hotmail.co.uk Main My Dashboard Listings Not w…" at bounding box center [342, 159] width 684 height 318
paste input "text"
drag, startPoint x: 146, startPoint y: 123, endPoint x: 105, endPoint y: 125, distance: 41.4
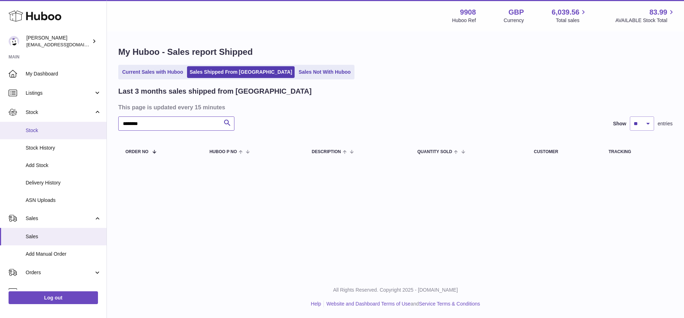
click at [105, 124] on div "Huboo Ellie Baker tbcollectables@hotmail.co.uk Main My Dashboard Listings Not w…" at bounding box center [342, 159] width 684 height 318
paste input "text"
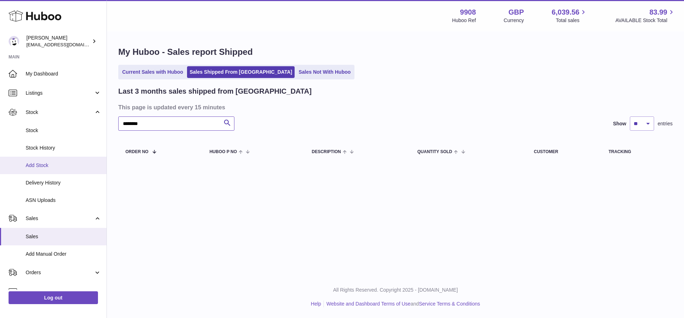
type input "********"
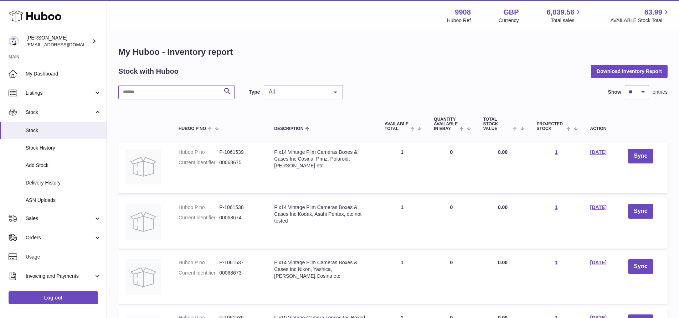
click at [147, 93] on input "text" at bounding box center [176, 92] width 116 height 14
paste input "********"
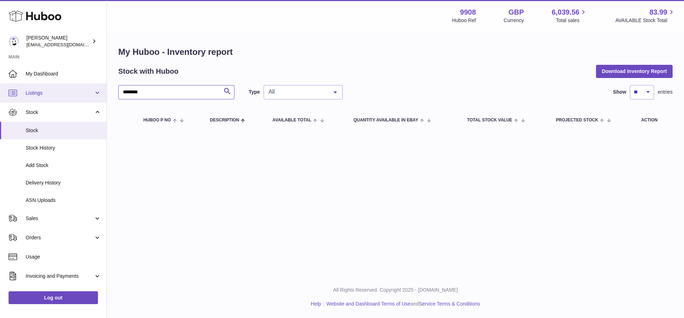
drag, startPoint x: 149, startPoint y: 94, endPoint x: 102, endPoint y: 99, distance: 47.7
click at [102, 99] on div "Huboo [PERSON_NAME] [EMAIL_ADDRESS][DOMAIN_NAME] Main My Dashboard Listings Not…" at bounding box center [342, 159] width 684 height 318
paste input "text"
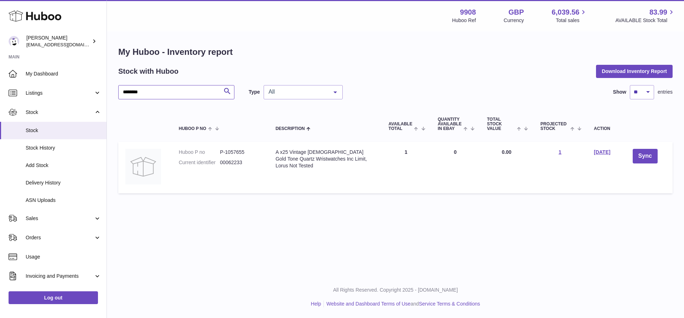
click at [150, 93] on input "********" at bounding box center [176, 92] width 116 height 14
drag, startPoint x: 151, startPoint y: 94, endPoint x: 105, endPoint y: 93, distance: 46.0
click at [105, 93] on div "Huboo [PERSON_NAME] [EMAIL_ADDRESS][DOMAIN_NAME] Main My Dashboard Listings Not…" at bounding box center [342, 159] width 684 height 318
paste input "text"
drag, startPoint x: 144, startPoint y: 90, endPoint x: 119, endPoint y: 90, distance: 25.0
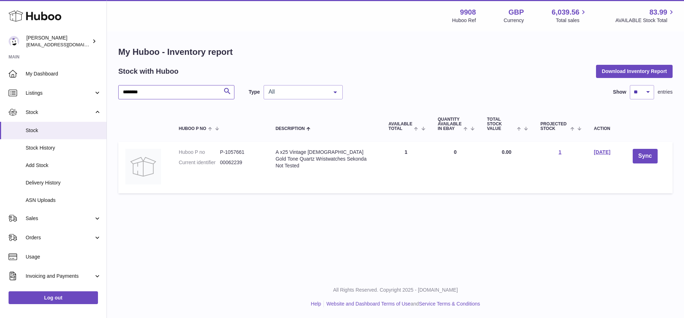
click at [119, 90] on input "********" at bounding box center [176, 92] width 116 height 14
paste input "text"
drag, startPoint x: 149, startPoint y: 91, endPoint x: 115, endPoint y: 92, distance: 33.2
click at [115, 92] on div "My Huboo - Inventory report Stock with Huboo Download Inventory Report ********…" at bounding box center [395, 121] width 577 height 179
paste input "text"
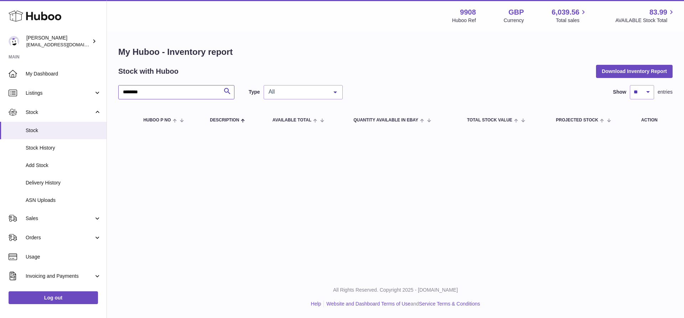
drag, startPoint x: 149, startPoint y: 94, endPoint x: 96, endPoint y: 95, distance: 53.1
click at [109, 92] on div "My Huboo - Inventory report Stock with Huboo Download Inventory Report ********…" at bounding box center [395, 89] width 577 height 115
paste input "text"
drag, startPoint x: 153, startPoint y: 91, endPoint x: 122, endPoint y: 91, distance: 30.7
click at [122, 91] on input "********" at bounding box center [176, 92] width 116 height 14
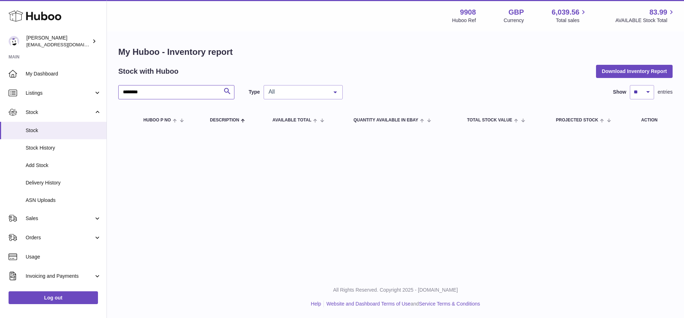
paste input "text"
drag, startPoint x: 162, startPoint y: 94, endPoint x: 100, endPoint y: 94, distance: 62.0
click at [100, 94] on div "Huboo [PERSON_NAME] [EMAIL_ADDRESS][DOMAIN_NAME] Main My Dashboard Listings Not…" at bounding box center [342, 159] width 684 height 318
paste input "text"
drag, startPoint x: 164, startPoint y: 96, endPoint x: 98, endPoint y: 93, distance: 65.3
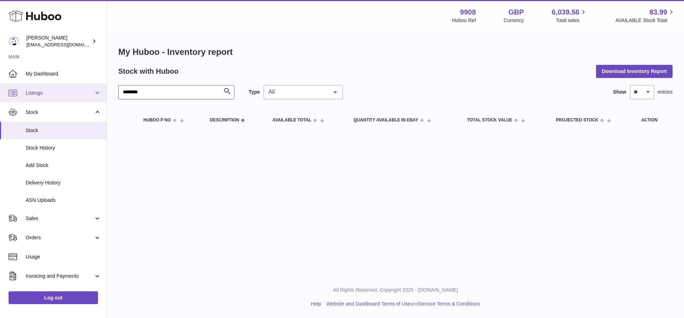
click at [98, 93] on div "Huboo [PERSON_NAME] [EMAIL_ADDRESS][DOMAIN_NAME] Main My Dashboard Listings Not…" at bounding box center [342, 159] width 684 height 318
paste input "text"
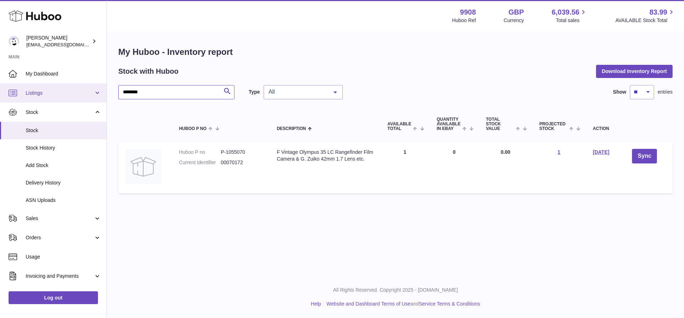
drag, startPoint x: 149, startPoint y: 92, endPoint x: 99, endPoint y: 93, distance: 49.9
click at [99, 93] on div "Huboo [PERSON_NAME] [EMAIL_ADDRESS][DOMAIN_NAME] Main My Dashboard Listings Not…" at bounding box center [342, 159] width 684 height 318
paste input "text"
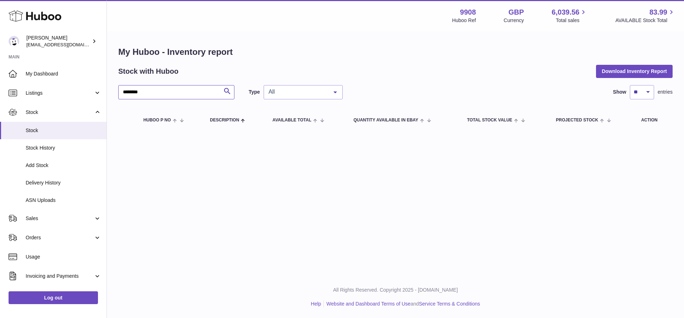
drag, startPoint x: 118, startPoint y: 89, endPoint x: 111, endPoint y: 89, distance: 7.1
click at [112, 89] on div "My Huboo - Inventory report Stock with Huboo Download Inventory Report ********…" at bounding box center [395, 89] width 577 height 115
paste input "text"
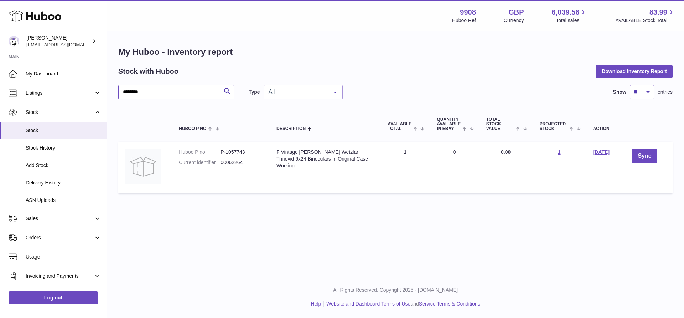
drag, startPoint x: 156, startPoint y: 93, endPoint x: 115, endPoint y: 93, distance: 41.7
click at [115, 93] on div "My Huboo - Inventory report Stock with Huboo Download Inventory Report ********…" at bounding box center [395, 121] width 577 height 179
paste input "text"
drag, startPoint x: 155, startPoint y: 92, endPoint x: 94, endPoint y: 92, distance: 61.3
click at [94, 92] on div "Huboo [PERSON_NAME] [EMAIL_ADDRESS][DOMAIN_NAME] Main My Dashboard Listings Not…" at bounding box center [342, 159] width 684 height 318
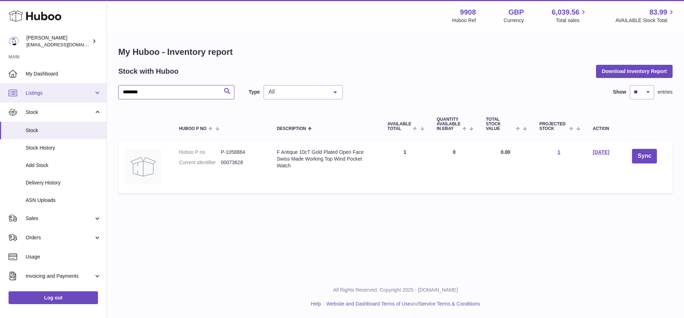
paste input "text"
drag, startPoint x: 152, startPoint y: 92, endPoint x: 54, endPoint y: 104, distance: 98.7
click at [58, 102] on div "Huboo [PERSON_NAME] [EMAIL_ADDRESS][DOMAIN_NAME] Main My Dashboard Listings Not…" at bounding box center [342, 159] width 684 height 318
paste input "text"
drag, startPoint x: 145, startPoint y: 93, endPoint x: 122, endPoint y: 93, distance: 23.5
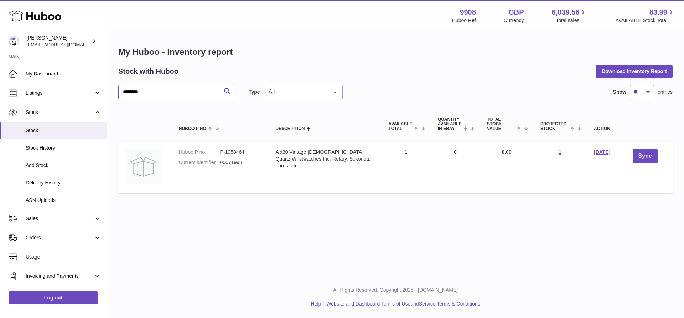
click at [122, 93] on input "********" at bounding box center [176, 92] width 116 height 14
paste input "text"
drag, startPoint x: 138, startPoint y: 97, endPoint x: 93, endPoint y: 97, distance: 45.3
click at [95, 97] on div "Huboo [PERSON_NAME] [EMAIL_ADDRESS][DOMAIN_NAME] Main My Dashboard Listings Not…" at bounding box center [342, 159] width 684 height 318
paste input "text"
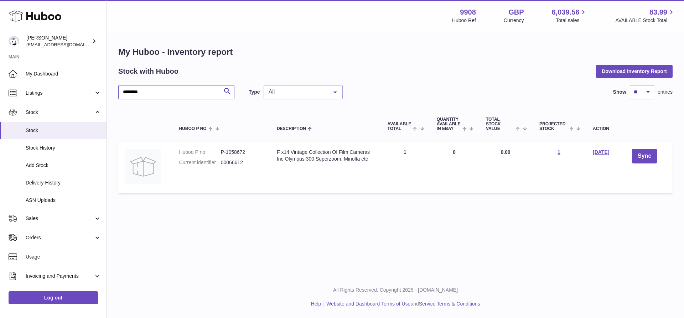
drag, startPoint x: 160, startPoint y: 90, endPoint x: 113, endPoint y: 106, distance: 49.0
click at [116, 99] on div "My Huboo - Inventory report Stock with Huboo Download Inventory Report ********…" at bounding box center [395, 121] width 577 height 179
paste input "text"
drag, startPoint x: 153, startPoint y: 96, endPoint x: 103, endPoint y: 96, distance: 49.9
click at [109, 96] on div "My Huboo - Inventory report Stock with Huboo Download Inventory Report ********…" at bounding box center [395, 121] width 577 height 179
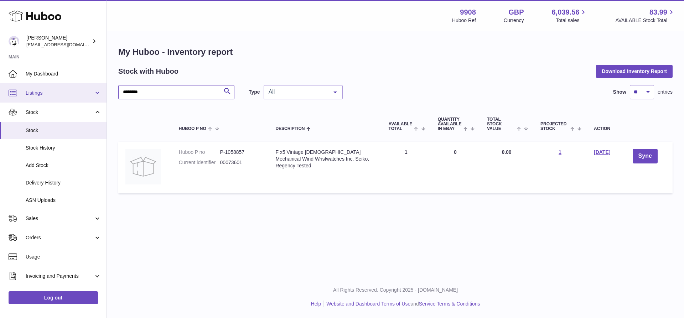
paste input "text"
drag, startPoint x: 169, startPoint y: 96, endPoint x: 107, endPoint y: 96, distance: 62.0
click at [107, 96] on div "My Huboo - Inventory report Stock with Huboo Download Inventory Report ********…" at bounding box center [395, 121] width 577 height 179
paste input "text"
drag, startPoint x: 114, startPoint y: 91, endPoint x: 109, endPoint y: 90, distance: 5.0
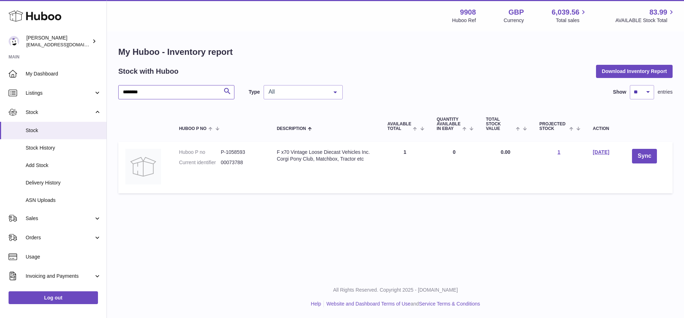
click at [109, 90] on div "My Huboo - Inventory report Stock with Huboo Download Inventory Report ********…" at bounding box center [395, 121] width 577 height 179
paste input "text"
drag, startPoint x: 165, startPoint y: 91, endPoint x: 122, endPoint y: 91, distance: 43.5
click at [122, 91] on input "********" at bounding box center [176, 92] width 116 height 14
paste input "text"
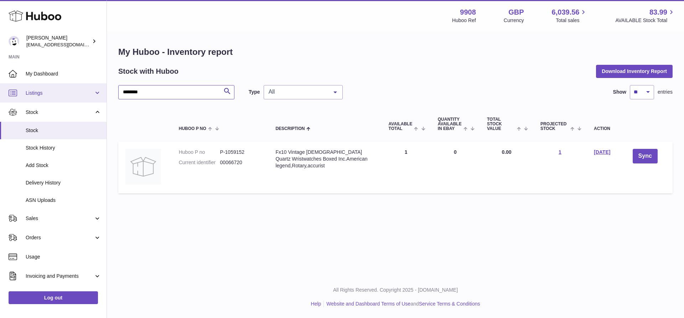
drag, startPoint x: 159, startPoint y: 92, endPoint x: 90, endPoint y: 88, distance: 69.3
click at [90, 88] on div "Huboo [PERSON_NAME] [EMAIL_ADDRESS][DOMAIN_NAME] Main My Dashboard Listings Not…" at bounding box center [342, 159] width 684 height 318
paste input "text"
drag, startPoint x: 148, startPoint y: 94, endPoint x: 107, endPoint y: 89, distance: 41.3
click at [107, 89] on div "My Huboo - Inventory report Stock with Huboo Download Inventory Report ********…" at bounding box center [395, 121] width 577 height 179
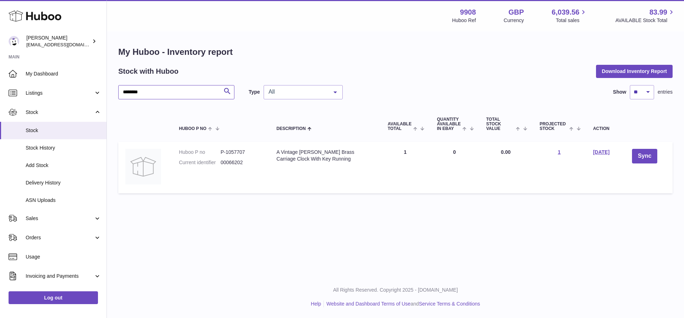
paste input "text"
drag, startPoint x: 147, startPoint y: 90, endPoint x: 89, endPoint y: 90, distance: 58.5
click at [89, 90] on div "Huboo [PERSON_NAME] [EMAIL_ADDRESS][DOMAIN_NAME] Main My Dashboard Listings Not…" at bounding box center [342, 159] width 684 height 318
paste input "text"
drag, startPoint x: 157, startPoint y: 90, endPoint x: 71, endPoint y: 99, distance: 86.7
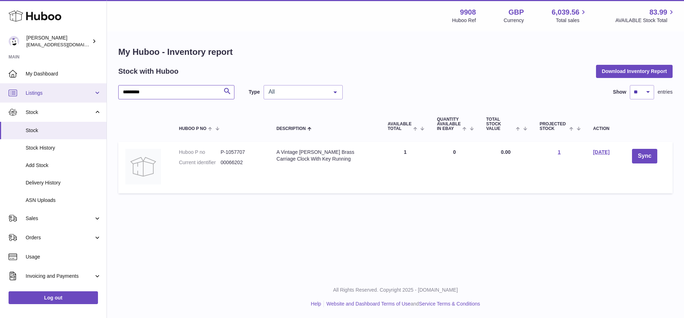
click at [88, 96] on div "Huboo [PERSON_NAME] [EMAIL_ADDRESS][DOMAIN_NAME] Main My Dashboard Listings Not…" at bounding box center [342, 159] width 684 height 318
paste input "text"
drag, startPoint x: 151, startPoint y: 94, endPoint x: 115, endPoint y: 96, distance: 36.0
click at [115, 96] on div "My Huboo - Inventory report Stock with Huboo Download Inventory Report ********…" at bounding box center [395, 121] width 577 height 179
paste input "text"
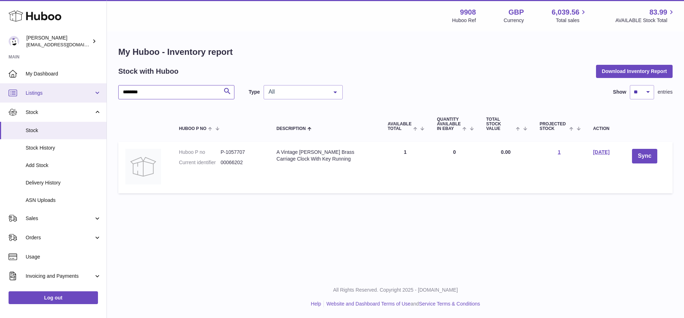
drag, startPoint x: 139, startPoint y: 96, endPoint x: 88, endPoint y: 98, distance: 51.7
click at [87, 98] on div "Huboo [PERSON_NAME] [EMAIL_ADDRESS][DOMAIN_NAME] Main My Dashboard Listings Not…" at bounding box center [342, 159] width 684 height 318
paste input "text"
drag, startPoint x: 144, startPoint y: 97, endPoint x: 114, endPoint y: 97, distance: 29.2
click at [115, 97] on div "My Huboo - Inventory report Stock with Huboo Download Inventory Report ********…" at bounding box center [395, 121] width 577 height 179
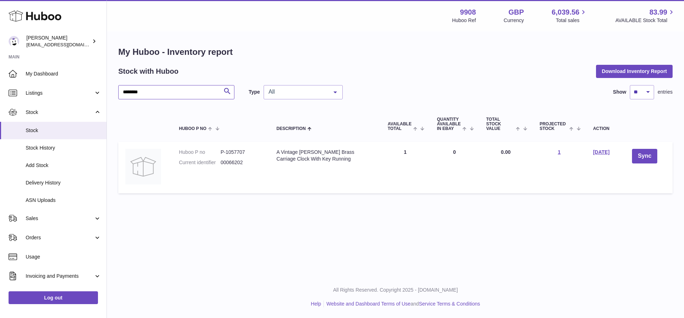
paste input "text"
drag, startPoint x: 154, startPoint y: 92, endPoint x: 92, endPoint y: 94, distance: 61.7
click at [92, 94] on div "Huboo [PERSON_NAME] [EMAIL_ADDRESS][DOMAIN_NAME] Main My Dashboard Listings Not…" at bounding box center [342, 159] width 684 height 318
paste input "text"
drag, startPoint x: 127, startPoint y: 92, endPoint x: 84, endPoint y: 92, distance: 43.5
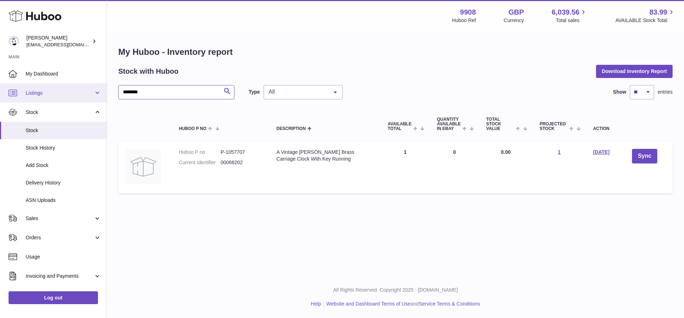
click at [84, 92] on div "Huboo [PERSON_NAME] [EMAIL_ADDRESS][DOMAIN_NAME] Main My Dashboard Listings Not…" at bounding box center [342, 159] width 684 height 318
paste input "text"
drag, startPoint x: 130, startPoint y: 93, endPoint x: 84, endPoint y: 99, distance: 47.0
click at [96, 94] on div "Huboo [PERSON_NAME] [EMAIL_ADDRESS][DOMAIN_NAME] Main My Dashboard Listings Not…" at bounding box center [342, 159] width 684 height 318
paste input "text"
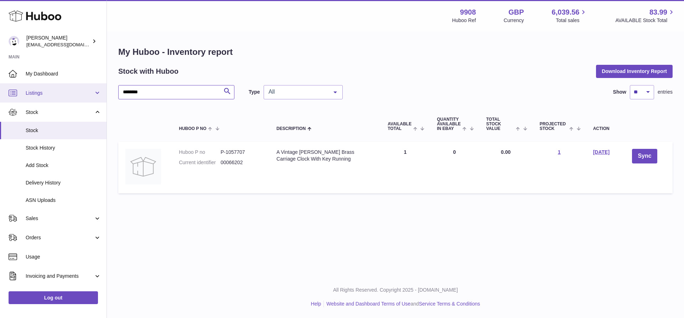
drag, startPoint x: 148, startPoint y: 92, endPoint x: 96, endPoint y: 98, distance: 52.7
click at [99, 92] on div "Huboo [PERSON_NAME] [EMAIL_ADDRESS][DOMAIN_NAME] Main My Dashboard Listings Not…" at bounding box center [342, 159] width 684 height 318
paste input "text"
drag, startPoint x: 148, startPoint y: 94, endPoint x: 84, endPoint y: 94, distance: 64.5
click at [84, 94] on div "Huboo [PERSON_NAME] [EMAIL_ADDRESS][DOMAIN_NAME] Main My Dashboard Listings Not…" at bounding box center [342, 159] width 684 height 318
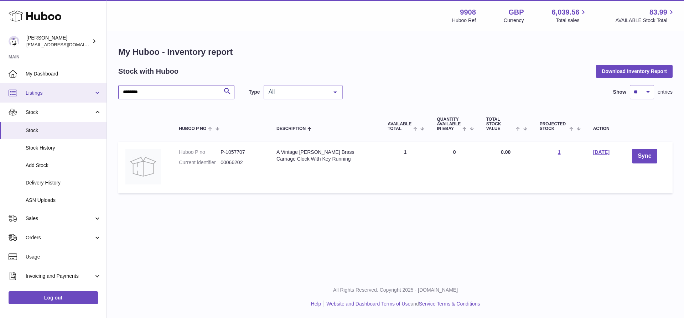
paste input "text"
drag, startPoint x: 156, startPoint y: 94, endPoint x: 71, endPoint y: 91, distance: 85.3
click at [71, 91] on div "Huboo [PERSON_NAME] [EMAIL_ADDRESS][DOMAIN_NAME] Main My Dashboard Listings Not…" at bounding box center [342, 159] width 684 height 318
paste input "text"
drag, startPoint x: 91, startPoint y: 91, endPoint x: 85, endPoint y: 92, distance: 5.7
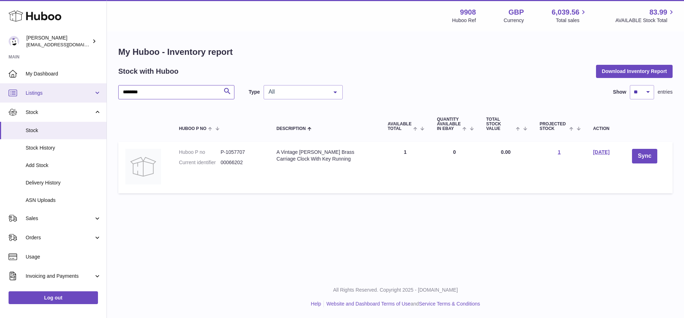
click at [86, 91] on div "Huboo [PERSON_NAME] [EMAIL_ADDRESS][DOMAIN_NAME] Main My Dashboard Listings Not…" at bounding box center [342, 159] width 684 height 318
paste input "text"
drag, startPoint x: 81, startPoint y: 93, endPoint x: 72, endPoint y: 93, distance: 8.9
click at [79, 93] on div "Huboo [PERSON_NAME] [EMAIL_ADDRESS][DOMAIN_NAME] Main My Dashboard Listings Not…" at bounding box center [342, 159] width 684 height 318
paste input "text"
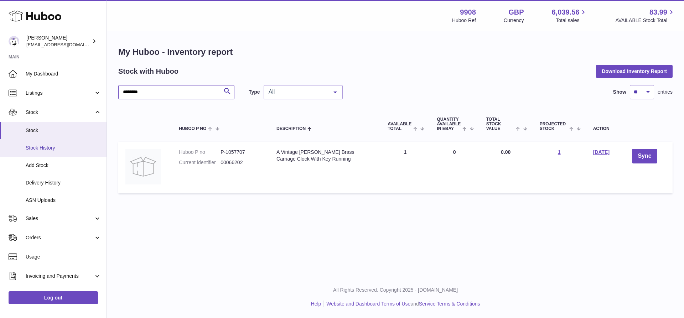
type input "********"
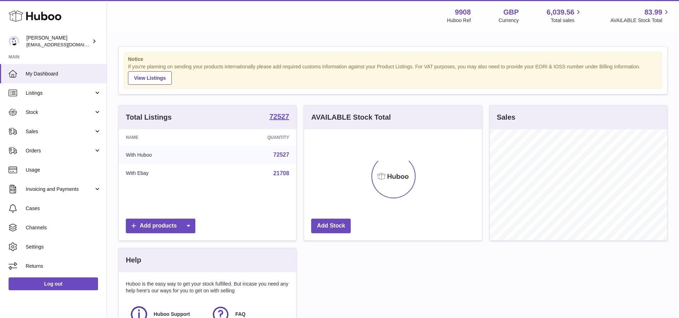
scroll to position [111, 178]
click at [41, 113] on span "Stock" at bounding box center [60, 112] width 68 height 7
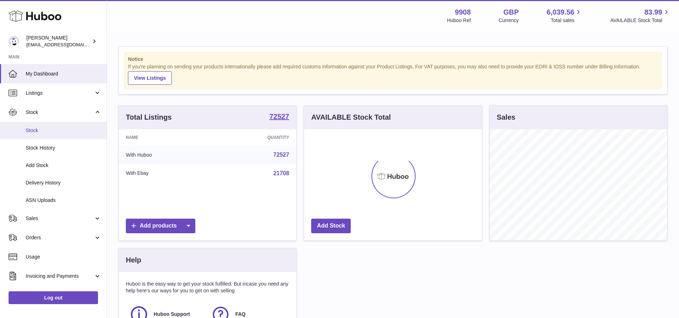
click at [37, 132] on span "Stock" at bounding box center [64, 130] width 76 height 7
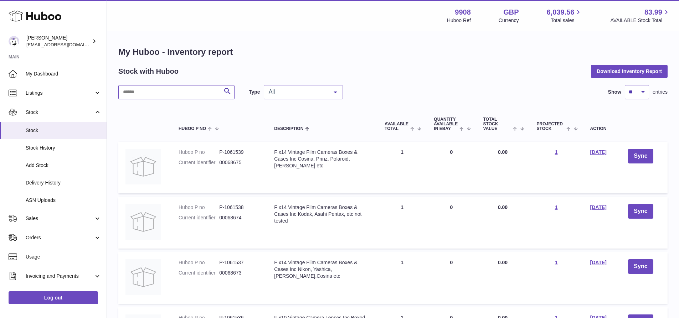
click at [166, 94] on input "text" at bounding box center [176, 92] width 116 height 14
paste input "********"
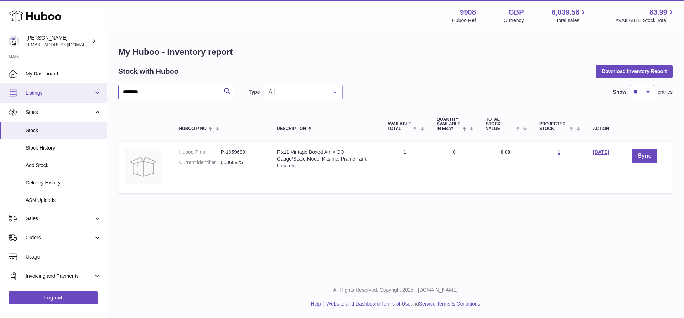
drag, startPoint x: 157, startPoint y: 92, endPoint x: 39, endPoint y: 92, distance: 118.0
click at [39, 92] on div "Huboo [PERSON_NAME] [EMAIL_ADDRESS][DOMAIN_NAME] Main My Dashboard Listings Not…" at bounding box center [342, 159] width 684 height 318
paste input "text"
drag, startPoint x: 156, startPoint y: 93, endPoint x: 81, endPoint y: 93, distance: 75.6
click at [81, 93] on div "Huboo [PERSON_NAME] [EMAIL_ADDRESS][DOMAIN_NAME] Main My Dashboard Listings Not…" at bounding box center [342, 159] width 684 height 318
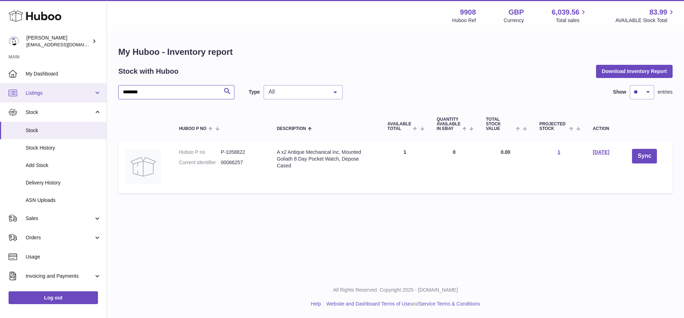
paste input "text"
drag, startPoint x: 148, startPoint y: 94, endPoint x: 107, endPoint y: 91, distance: 41.5
click at [107, 91] on div "Huboo [PERSON_NAME] [EMAIL_ADDRESS][DOMAIN_NAME] Main My Dashboard Listings Not…" at bounding box center [342, 159] width 684 height 318
paste input "text"
drag, startPoint x: 161, startPoint y: 92, endPoint x: 32, endPoint y: 100, distance: 128.9
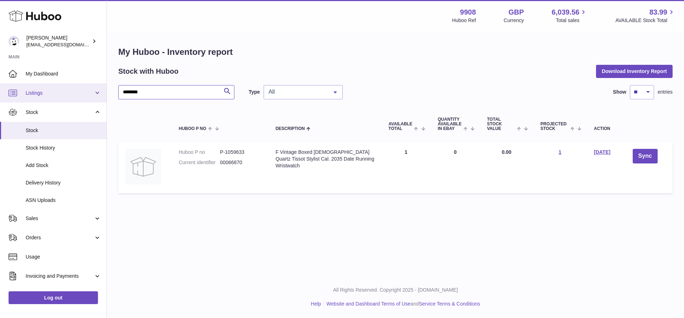
click at [34, 93] on div "Huboo [PERSON_NAME] [EMAIL_ADDRESS][DOMAIN_NAME] Main My Dashboard Listings Not…" at bounding box center [342, 159] width 684 height 318
paste input "text"
drag, startPoint x: 150, startPoint y: 86, endPoint x: 102, endPoint y: 89, distance: 48.6
click at [102, 89] on div "Huboo [PERSON_NAME] [EMAIL_ADDRESS][DOMAIN_NAME] Main My Dashboard Listings Not…" at bounding box center [342, 159] width 684 height 318
paste input "text"
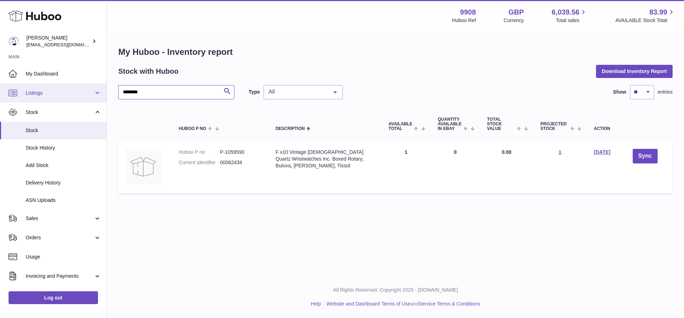
drag, startPoint x: 157, startPoint y: 94, endPoint x: 98, endPoint y: 91, distance: 58.5
click at [98, 91] on div "Huboo [PERSON_NAME] [EMAIL_ADDRESS][DOMAIN_NAME] Main My Dashboard Listings Not…" at bounding box center [342, 159] width 684 height 318
paste input "text"
drag, startPoint x: 160, startPoint y: 96, endPoint x: 81, endPoint y: 94, distance: 78.8
click at [84, 94] on div "Huboo [PERSON_NAME] [EMAIL_ADDRESS][DOMAIN_NAME] Main My Dashboard Listings Not…" at bounding box center [342, 159] width 684 height 318
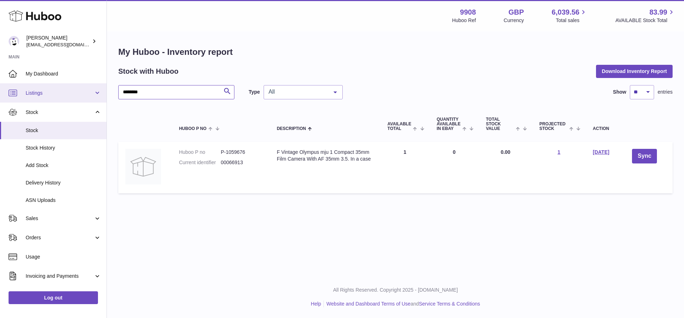
paste input "text"
drag, startPoint x: 148, startPoint y: 92, endPoint x: 62, endPoint y: 110, distance: 87.8
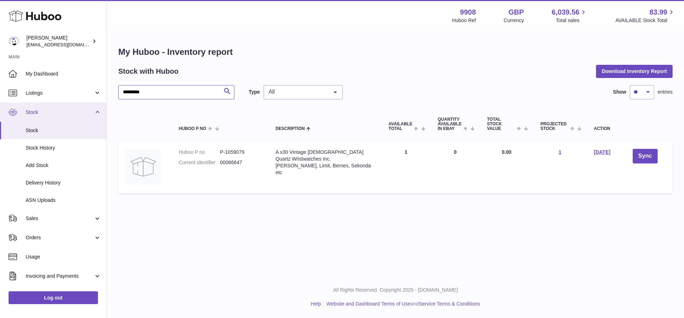
click at [67, 92] on div "Huboo [PERSON_NAME] [EMAIL_ADDRESS][DOMAIN_NAME] Main My Dashboard Listings Not…" at bounding box center [342, 159] width 684 height 318
paste input "text"
drag, startPoint x: 139, startPoint y: 92, endPoint x: 99, endPoint y: 99, distance: 40.3
click at [108, 87] on div "My Huboo - Inventory report Stock with Huboo Download Inventory Report ********…" at bounding box center [395, 121] width 577 height 179
paste input "text"
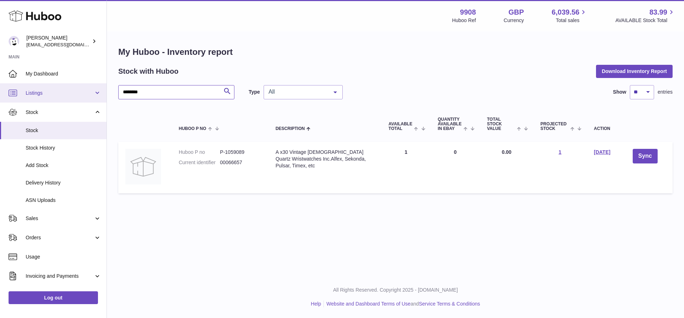
drag, startPoint x: 155, startPoint y: 91, endPoint x: 88, endPoint y: 91, distance: 66.7
click at [88, 91] on div "Huboo [PERSON_NAME] [EMAIL_ADDRESS][DOMAIN_NAME] Main My Dashboard Listings Not…" at bounding box center [342, 159] width 684 height 318
paste input "text"
drag, startPoint x: 115, startPoint y: 94, endPoint x: 97, endPoint y: 94, distance: 17.8
click at [97, 94] on div "Huboo [PERSON_NAME] [EMAIL_ADDRESS][DOMAIN_NAME] Main My Dashboard Listings Not…" at bounding box center [342, 159] width 684 height 318
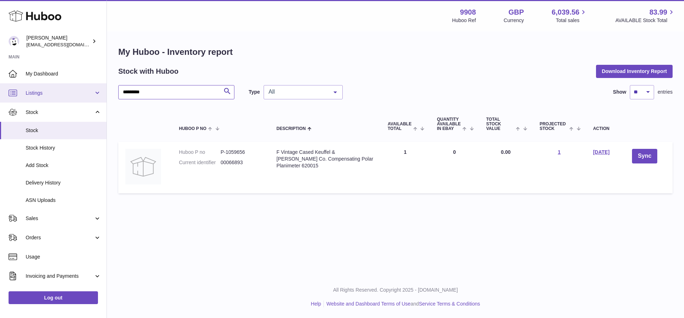
paste input "text"
drag, startPoint x: 147, startPoint y: 91, endPoint x: 108, endPoint y: 91, distance: 38.9
click at [108, 91] on div "My Huboo - Inventory report Stock with Huboo Download Inventory Report ********…" at bounding box center [395, 121] width 577 height 179
paste input "text"
drag, startPoint x: 152, startPoint y: 91, endPoint x: 109, endPoint y: 103, distance: 44.7
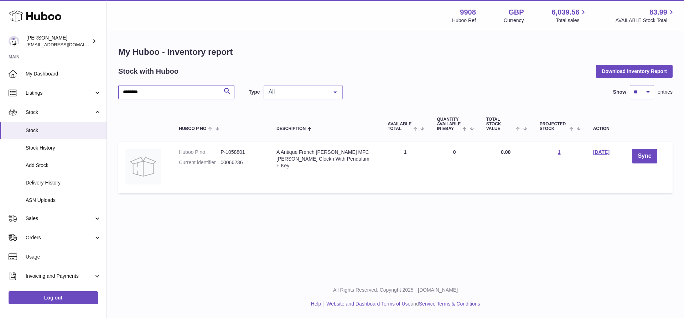
click at [108, 91] on div "My Huboo - Inventory report Stock with Huboo Download Inventory Report ********…" at bounding box center [395, 121] width 577 height 179
paste input "text"
type input "********"
